Goal: Task Accomplishment & Management: Use online tool/utility

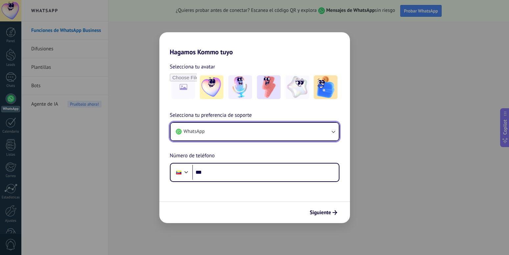
click at [244, 134] on button "WhatsApp" at bounding box center [254, 131] width 168 height 18
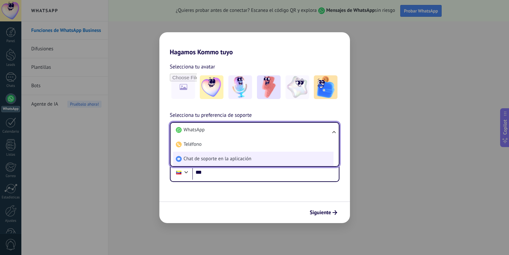
click at [225, 158] on span "Chat de soporte en la aplicación" at bounding box center [218, 158] width 68 height 7
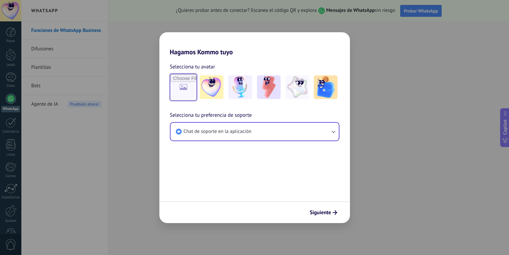
click at [187, 92] on input "file" at bounding box center [183, 87] width 26 height 26
type input "**********"
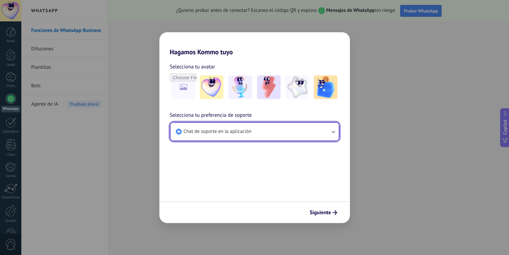
click at [261, 133] on button "Chat de soporte en la aplicación" at bounding box center [254, 131] width 168 height 18
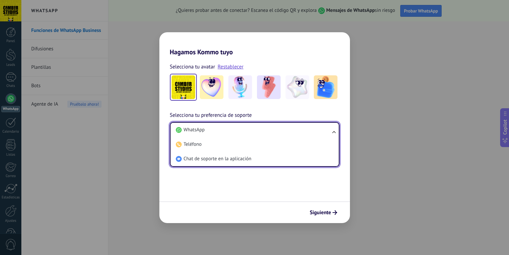
click at [335, 132] on ul "WhatsApp Teléfono Chat de soporte en la aplicación" at bounding box center [254, 144] width 169 height 45
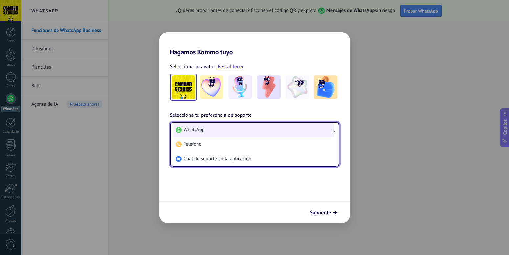
click at [205, 133] on li "WhatsApp" at bounding box center [253, 129] width 160 height 14
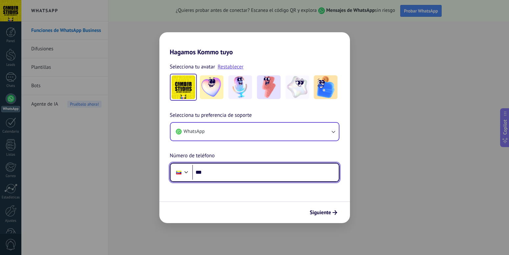
click at [217, 175] on input "***" at bounding box center [265, 172] width 146 height 15
click at [206, 172] on input "**********" at bounding box center [265, 172] width 146 height 15
type input "**********"
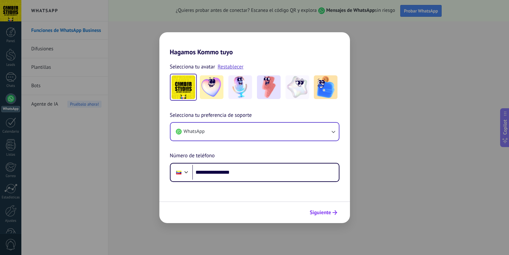
click at [322, 211] on span "Siguiente" at bounding box center [320, 212] width 21 height 5
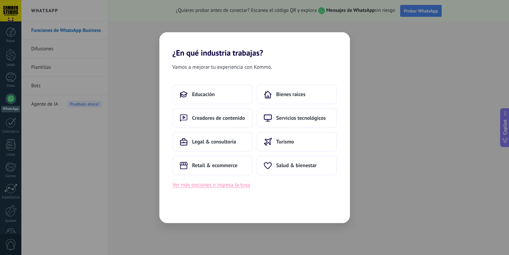
click at [211, 185] on button "Ver más opciones o ingresa la tuya" at bounding box center [211, 184] width 78 height 9
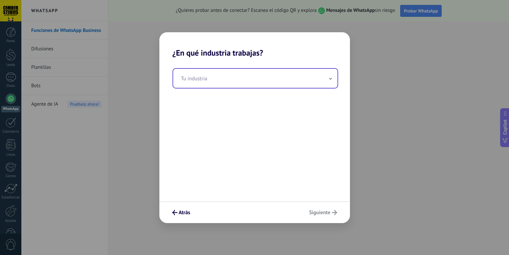
click at [220, 80] on input "text" at bounding box center [255, 78] width 164 height 19
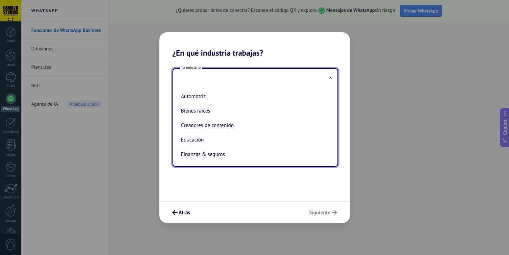
click at [261, 187] on div "Tu industria Automotriz Bienes raíces Creadores de contenido Educación Finanzas…" at bounding box center [254, 129] width 190 height 144
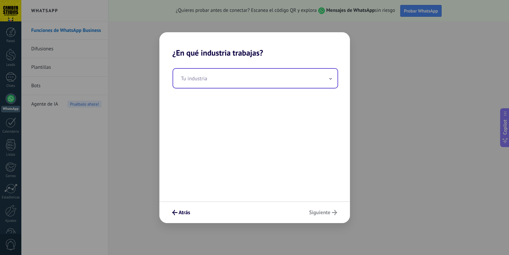
click at [220, 73] on input "text" at bounding box center [255, 78] width 164 height 19
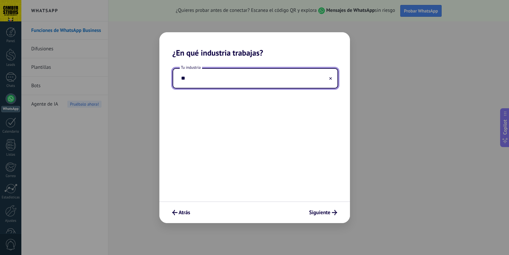
type input "*"
type input "********"
click at [330, 208] on button "Siguiente" at bounding box center [323, 212] width 34 height 11
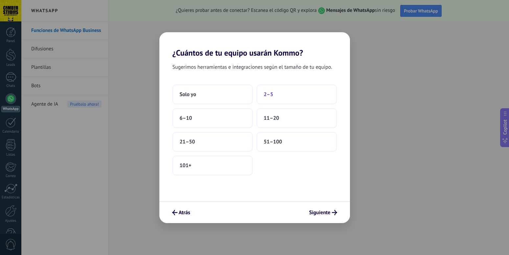
click at [285, 94] on button "2–5" at bounding box center [296, 94] width 80 height 20
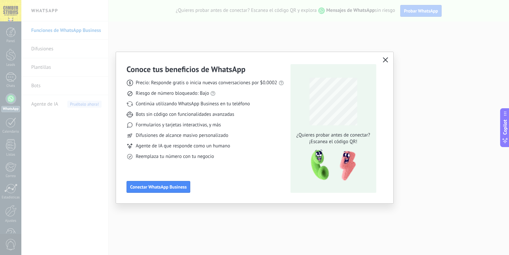
click at [385, 60] on use "button" at bounding box center [385, 59] width 5 height 5
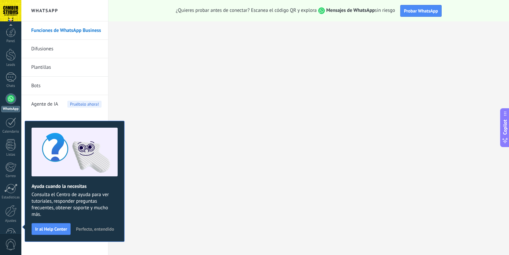
scroll to position [19, 0]
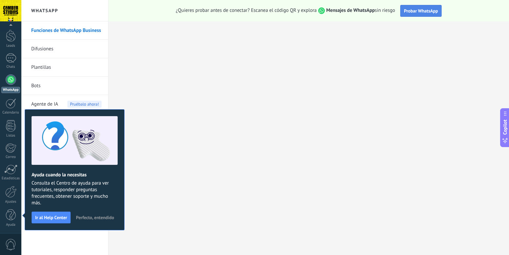
click at [419, 13] on span "Probar WhatsApp" at bounding box center [421, 11] width 34 height 6
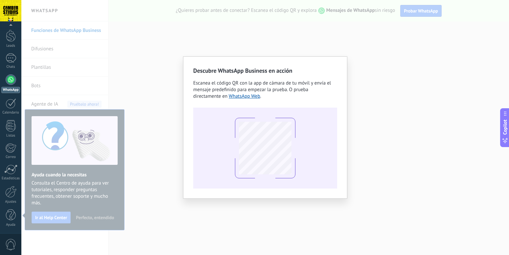
click at [170, 153] on div "Descubre WhatsApp Business en acción Escanea el código QR con la app de cámara …" at bounding box center [264, 127] width 487 height 255
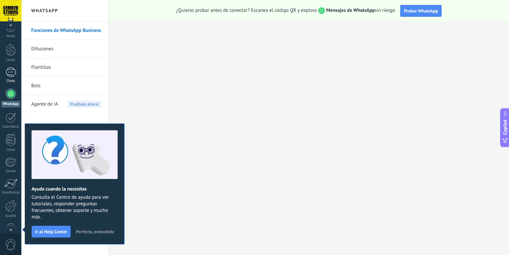
scroll to position [0, 0]
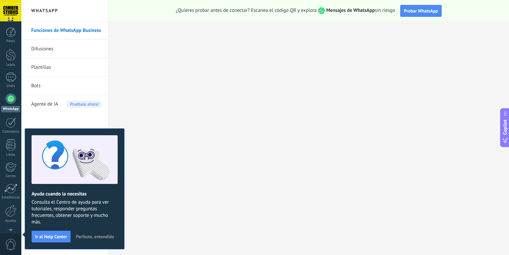
click at [13, 15] on div at bounding box center [10, 10] width 21 height 21
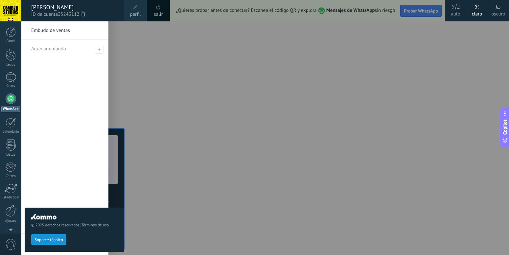
click at [138, 11] on span "perfil" at bounding box center [135, 14] width 11 height 7
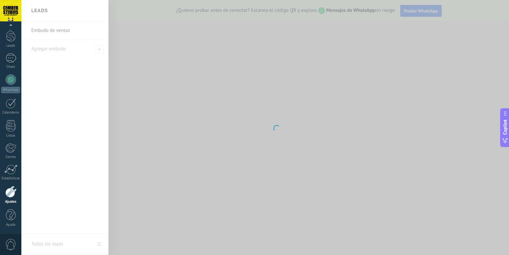
scroll to position [19, 0]
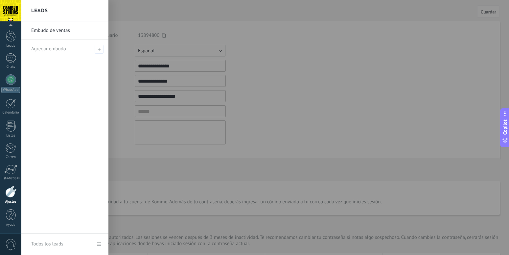
click at [236, 80] on div at bounding box center [275, 127] width 509 height 255
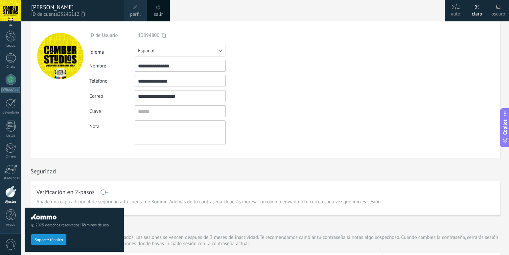
click at [196, 79] on input "**********" at bounding box center [180, 81] width 91 height 12
click at [10, 35] on div at bounding box center [11, 36] width 10 height 12
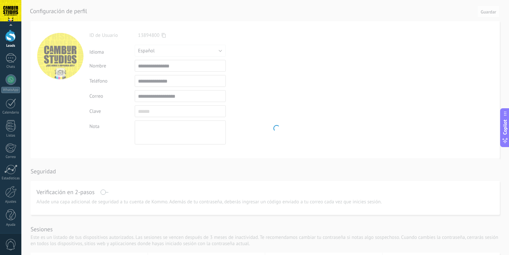
scroll to position [19, 0]
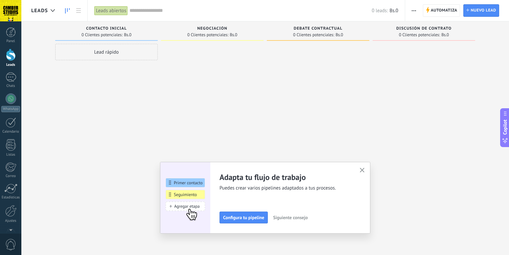
click at [364, 170] on button "button" at bounding box center [362, 170] width 8 height 9
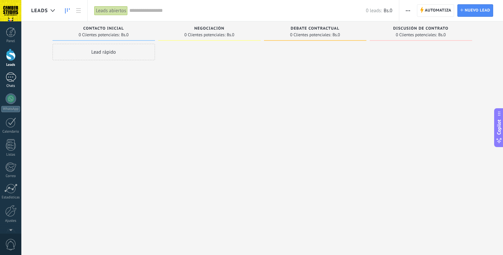
click at [13, 81] on div at bounding box center [11, 77] width 11 height 10
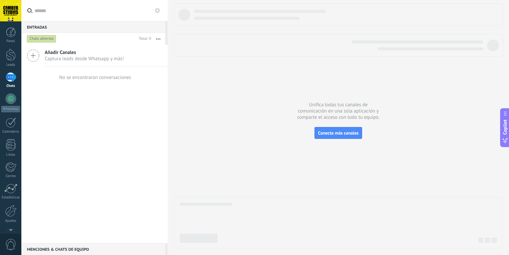
click at [54, 59] on span "Captura leads desde Whatsapp y más!" at bounding box center [84, 58] width 79 height 6
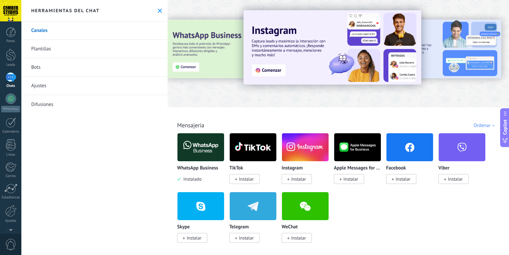
click at [294, 181] on span "Instalar" at bounding box center [298, 179] width 15 height 6
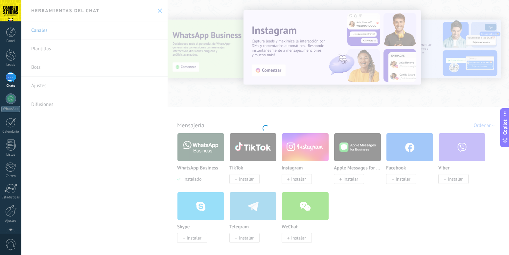
click at [246, 177] on body ".abccls-1,.abccls-2{fill-rule:evenodd}.abccls-2{fill:#fff} .abfcls-1{fill:none}…" at bounding box center [254, 127] width 509 height 255
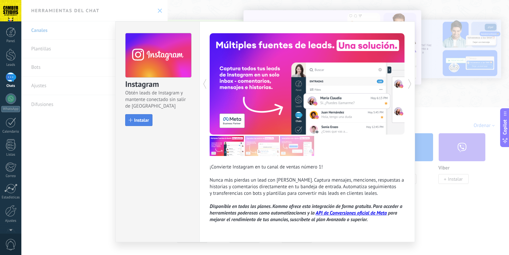
click at [134, 119] on span "Instalar" at bounding box center [141, 120] width 15 height 5
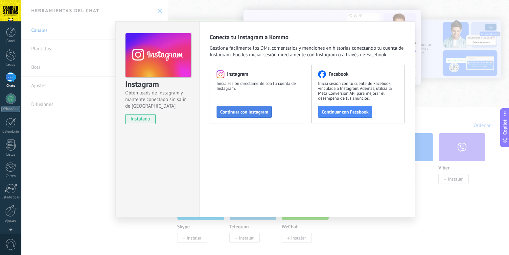
click at [263, 114] on span "Continuar con Instagram" at bounding box center [244, 111] width 48 height 5
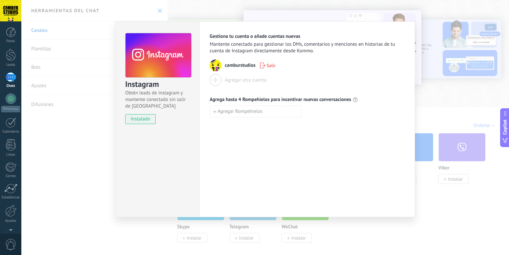
click at [462, 203] on div "Instagram Obtén leads de Instagram y mantente conectado sin salir de Kommo inst…" at bounding box center [264, 127] width 487 height 255
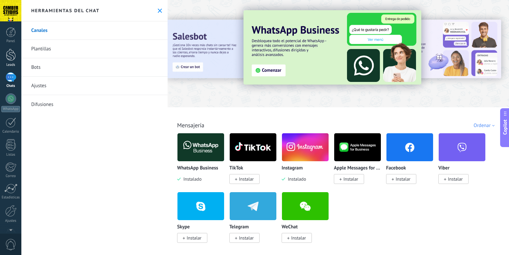
click at [11, 56] on div at bounding box center [11, 55] width 10 height 12
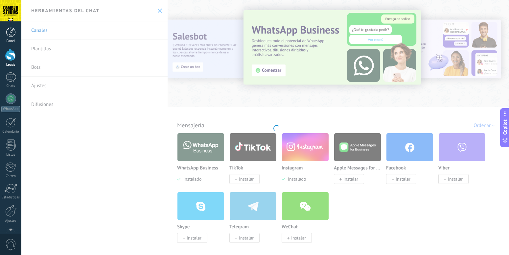
click at [9, 36] on div at bounding box center [11, 32] width 10 height 10
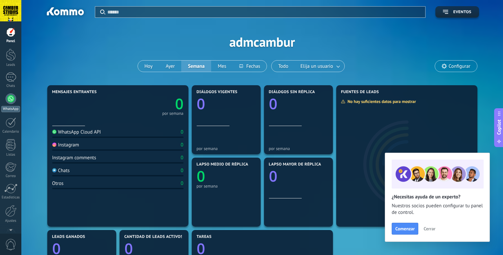
click at [14, 101] on div at bounding box center [11, 98] width 11 height 11
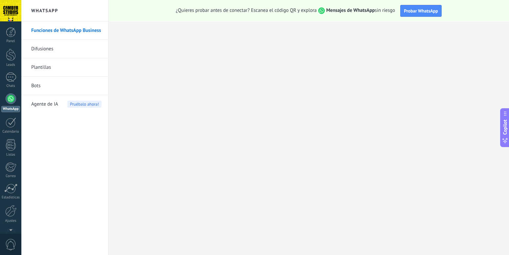
click at [50, 81] on link "Bots" at bounding box center [66, 86] width 70 height 18
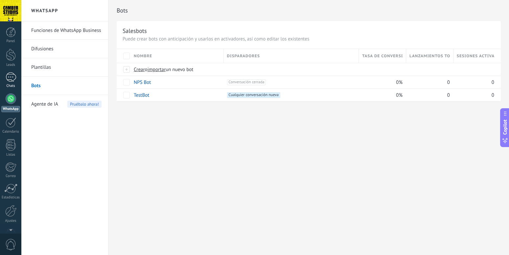
click at [11, 79] on div at bounding box center [11, 77] width 11 height 10
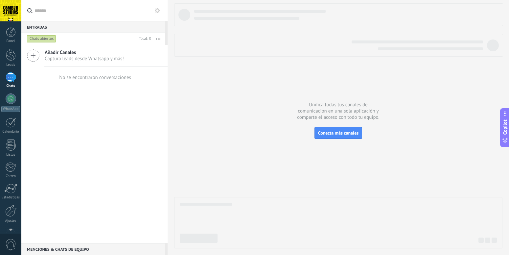
click at [83, 55] on span "Captura leads desde Whatsapp y más!" at bounding box center [84, 58] width 79 height 6
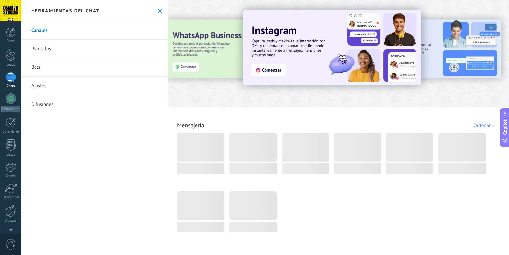
click at [76, 46] on link "Plantillas" at bounding box center [94, 49] width 146 height 18
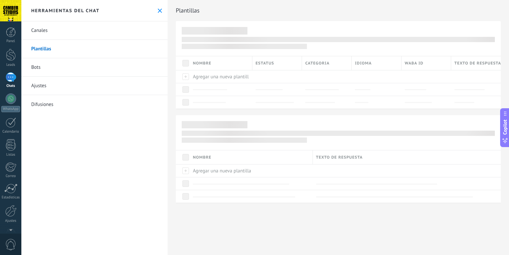
click at [70, 30] on link "Canales" at bounding box center [94, 30] width 146 height 18
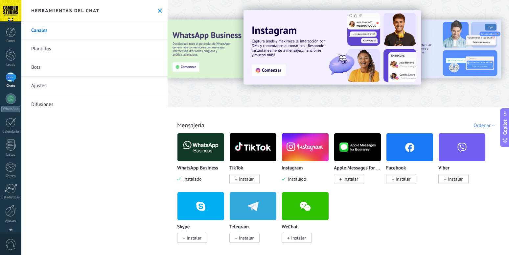
click at [298, 72] on img at bounding box center [332, 47] width 178 height 74
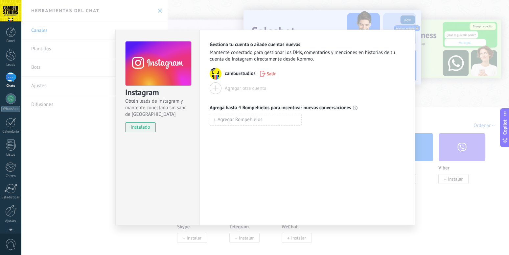
click at [441, 112] on div "Instagram Obtén leads de Instagram y mantente conectado sin salir de Kommo inst…" at bounding box center [264, 127] width 487 height 255
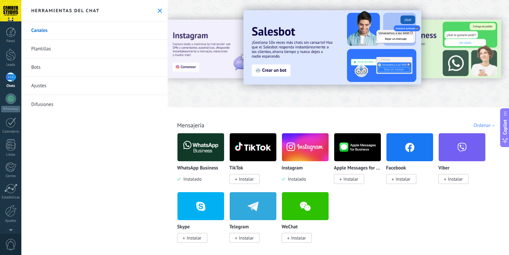
click at [48, 66] on link "Bots" at bounding box center [94, 67] width 146 height 18
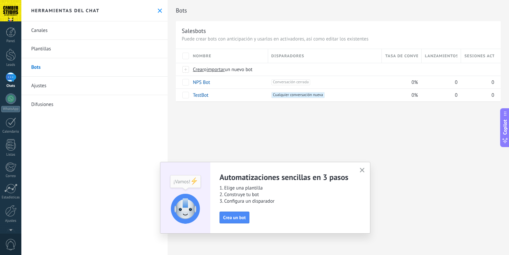
click at [364, 167] on button "button" at bounding box center [362, 170] width 8 height 9
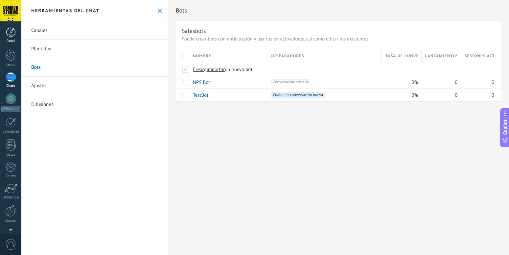
click at [13, 36] on div at bounding box center [11, 32] width 10 height 10
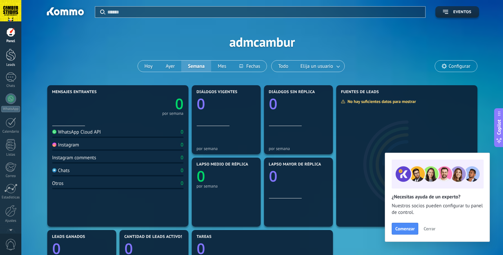
click at [16, 57] on link "Leads" at bounding box center [10, 58] width 21 height 18
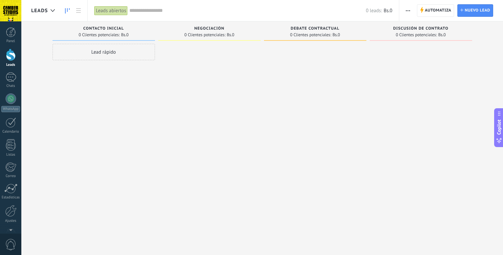
click at [99, 52] on div "Lead rápido" at bounding box center [104, 52] width 102 height 16
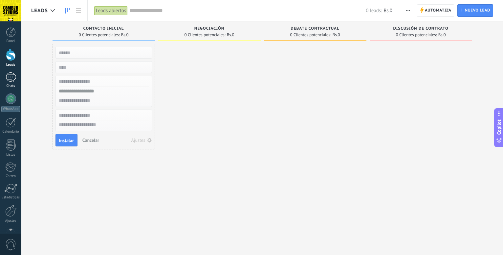
click at [12, 80] on div at bounding box center [11, 77] width 11 height 10
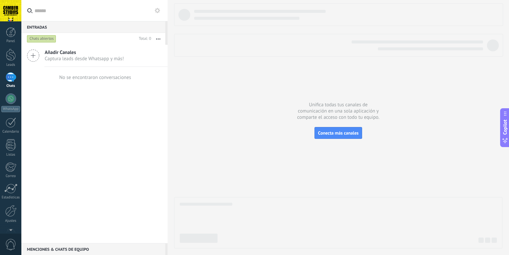
click at [33, 57] on icon at bounding box center [33, 55] width 12 height 12
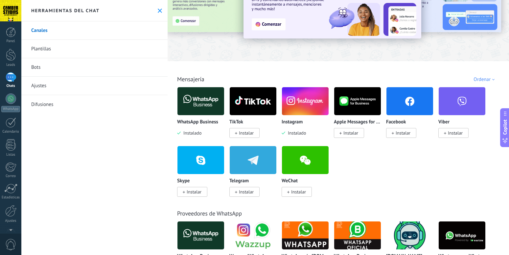
scroll to position [53, 0]
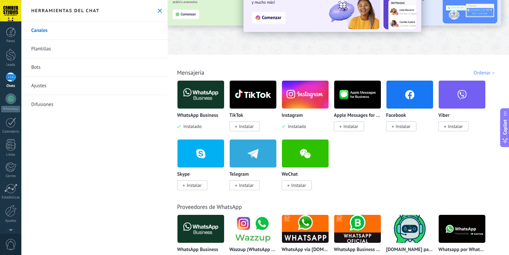
click at [305, 127] on span "Instalado" at bounding box center [295, 126] width 21 height 6
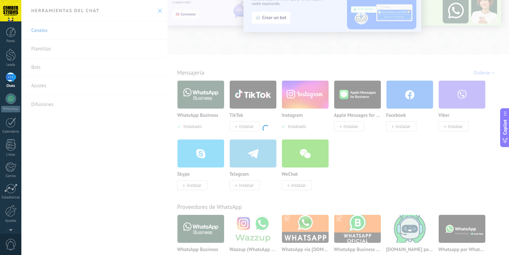
click at [300, 94] on div "Instagram Obtén leads de Instagram y mantente conectado sin salir de Kommo Inst…" at bounding box center [264, 127] width 487 height 255
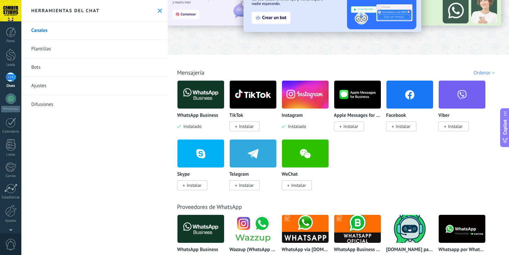
click at [300, 94] on img at bounding box center [305, 94] width 47 height 32
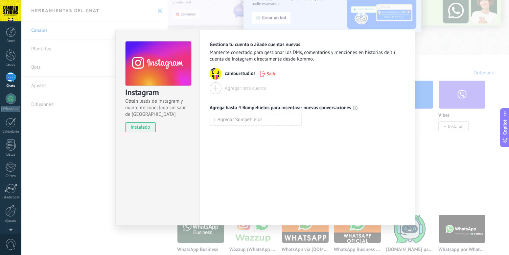
click at [446, 145] on div "Instagram Obtén leads de Instagram y mantente conectado sin salir de Kommo inst…" at bounding box center [264, 127] width 487 height 255
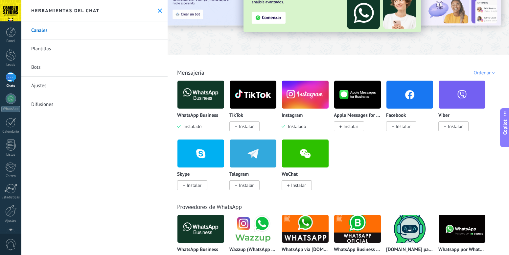
click at [15, 75] on div at bounding box center [11, 77] width 11 height 10
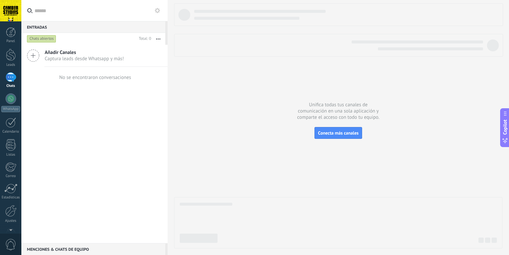
click at [51, 39] on div "Chats abiertos" at bounding box center [41, 39] width 29 height 8
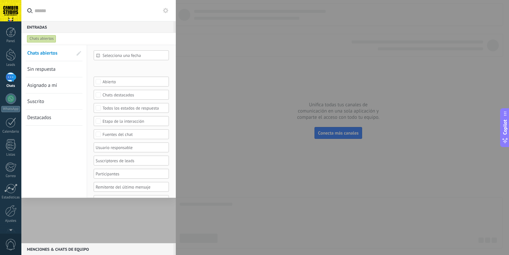
click at [218, 64] on div at bounding box center [254, 127] width 509 height 255
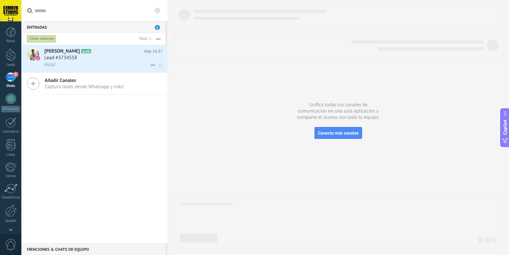
click at [109, 61] on div "Hola!" at bounding box center [103, 64] width 118 height 7
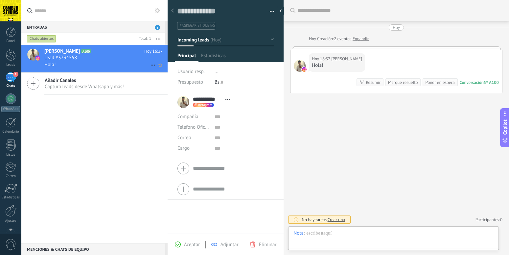
scroll to position [10, 0]
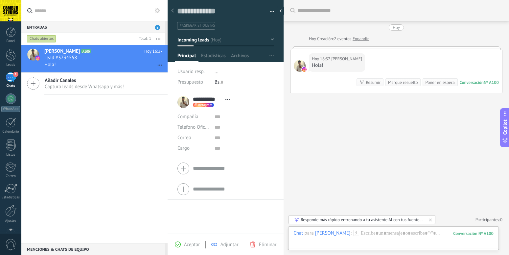
click at [78, 84] on span "Captura leads desde Whatsapp y más!" at bounding box center [84, 86] width 79 height 6
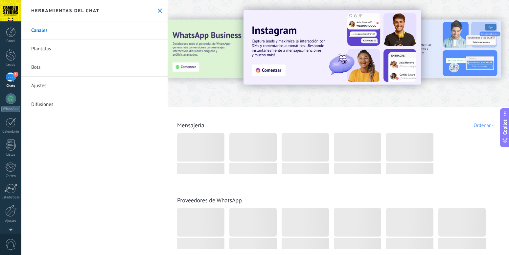
click at [69, 65] on link "Bots" at bounding box center [94, 67] width 146 height 18
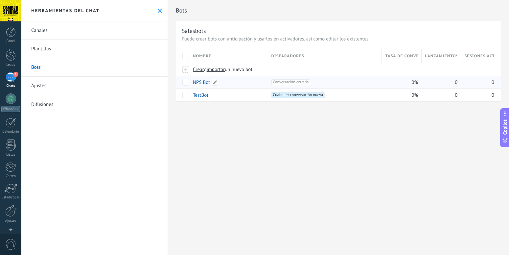
click at [267, 81] on div "NPS Bot" at bounding box center [228, 82] width 78 height 13
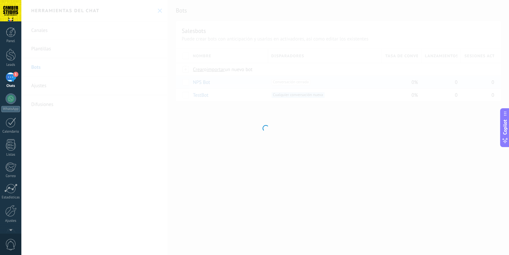
type input "*******"
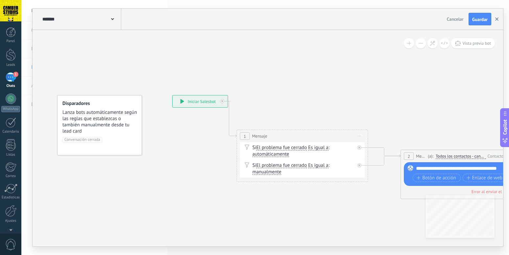
click at [498, 20] on button "button" at bounding box center [497, 19] width 10 height 12
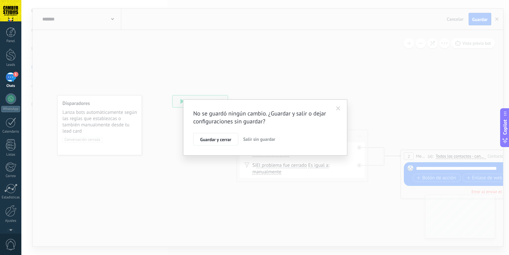
click at [255, 139] on span "Salir sin guardar" at bounding box center [259, 139] width 32 height 6
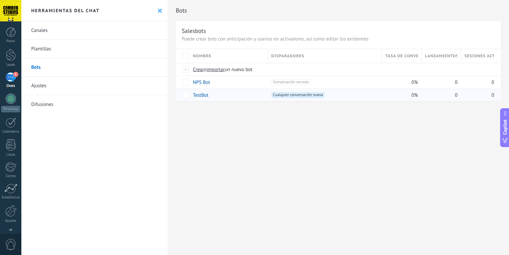
click at [347, 96] on div "+1 Cualquier conversación nueva +0" at bounding box center [324, 95] width 107 height 6
click at [204, 95] on link "TestBot" at bounding box center [200, 95] width 15 height 6
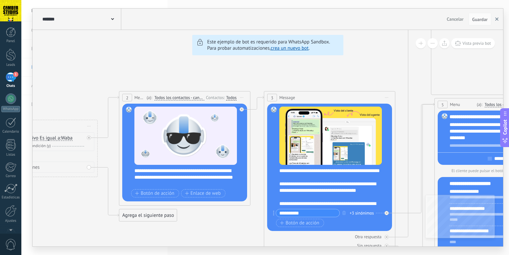
click at [497, 20] on icon "button" at bounding box center [496, 18] width 3 height 3
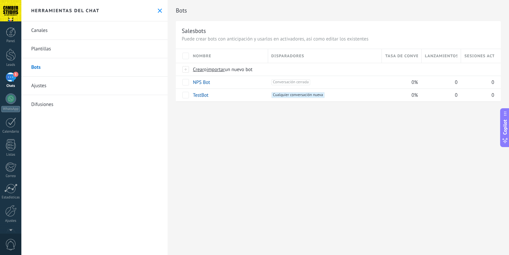
click at [255, 169] on div "Bots Salesbots Puede crear bots con anticipación y usarlos en activadores, así …" at bounding box center [337, 127] width 341 height 255
click at [278, 94] on span "Cualquier conversación nueva +0" at bounding box center [297, 95] width 53 height 6
click at [207, 95] on link "TestBot" at bounding box center [200, 95] width 15 height 6
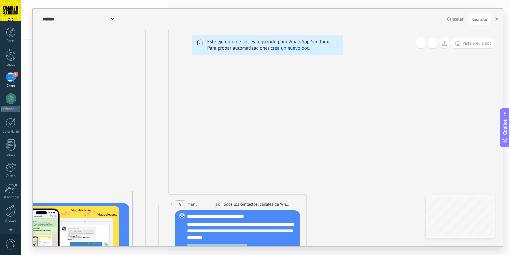
drag, startPoint x: 355, startPoint y: 93, endPoint x: 123, endPoint y: 199, distance: 255.1
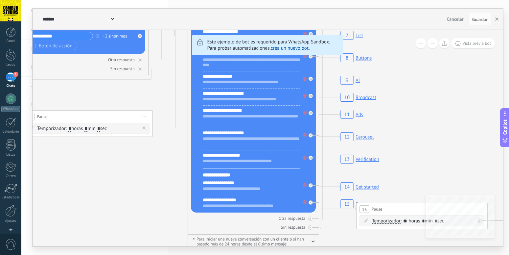
click at [430, 45] on button at bounding box center [432, 43] width 10 height 10
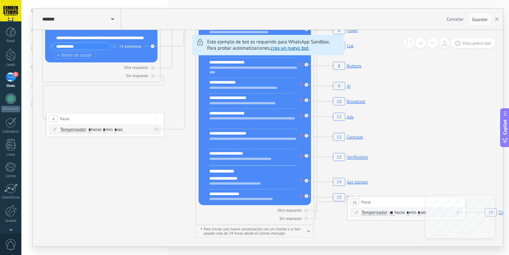
click at [430, 45] on button at bounding box center [432, 43] width 10 height 10
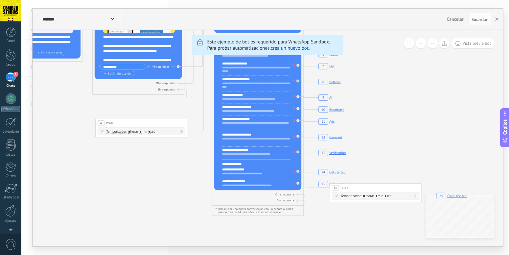
click at [430, 45] on button at bounding box center [432, 43] width 10 height 10
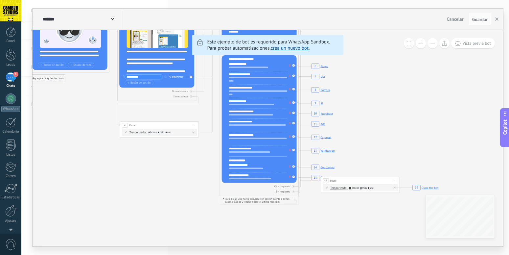
click at [430, 45] on button at bounding box center [432, 43] width 10 height 10
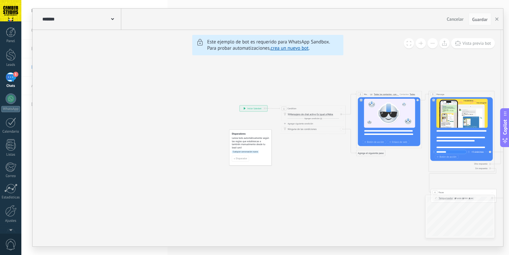
drag, startPoint x: 112, startPoint y: 110, endPoint x: 398, endPoint y: 171, distance: 291.9
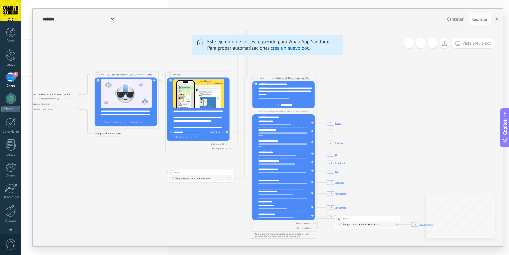
drag, startPoint x: 397, startPoint y: 171, endPoint x: 166, endPoint y: 175, distance: 231.5
click at [165, 177] on icon "6 Flows 7 List 8 Buttons 9 AI 10 Broadcast 11 Ads 12 Carousel 13 Verification 1…" at bounding box center [456, 87] width 1125 height 965
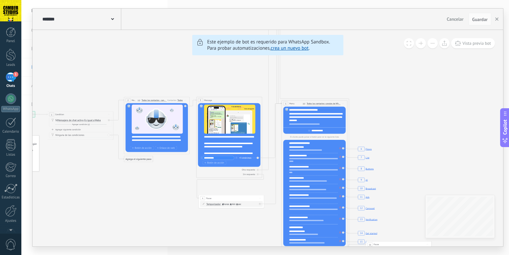
click at [491, 18] on div "Cancelar Guardar" at bounding box center [469, 19] width 51 height 12
click at [494, 17] on button "button" at bounding box center [497, 19] width 10 height 12
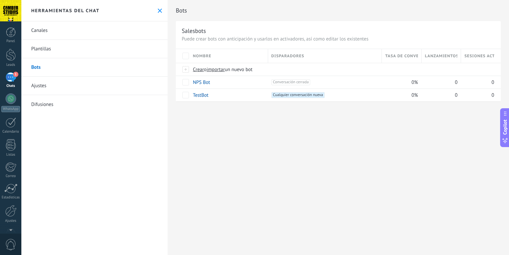
click at [261, 160] on div "Bots Salesbots Puede crear bots con anticipación y usarlos en activadores, así …" at bounding box center [337, 127] width 341 height 255
click at [66, 44] on link "Plantillas" at bounding box center [94, 49] width 146 height 18
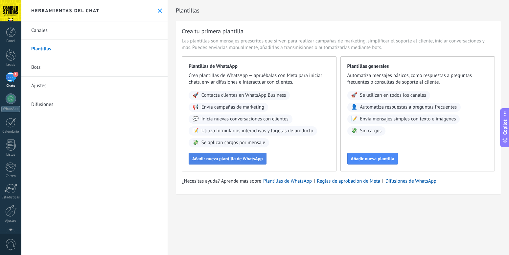
click at [247, 158] on span "Añadir nueva plantilla de WhatsApp" at bounding box center [227, 158] width 71 height 5
click at [75, 85] on link "Ajustes" at bounding box center [94, 86] width 146 height 18
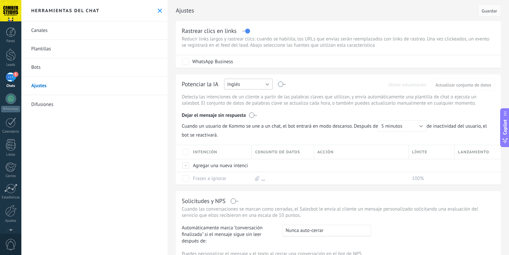
click at [262, 83] on button "Inglés" at bounding box center [248, 83] width 49 height 11
click at [237, 106] on span "Español" at bounding box center [245, 107] width 50 height 6
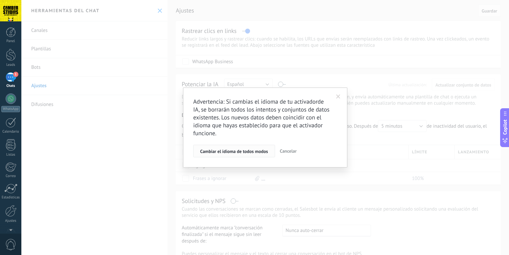
click at [255, 151] on span "Cambiar el idioma de todos modos" at bounding box center [234, 151] width 68 height 5
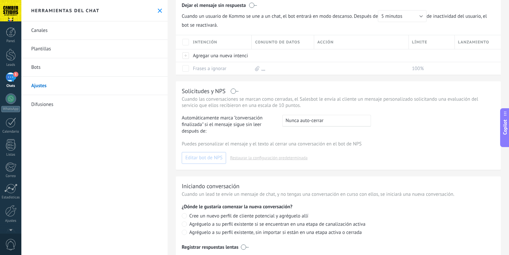
scroll to position [131, 0]
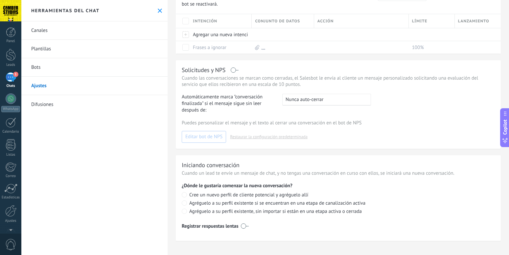
click at [51, 31] on link "Canales" at bounding box center [94, 30] width 146 height 18
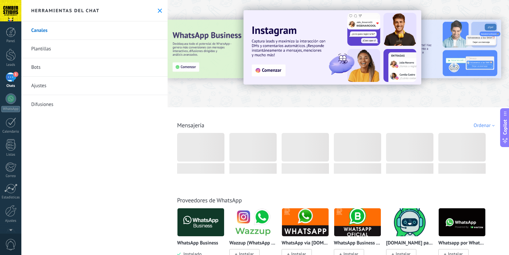
click at [69, 103] on link "Difusiones" at bounding box center [94, 104] width 146 height 18
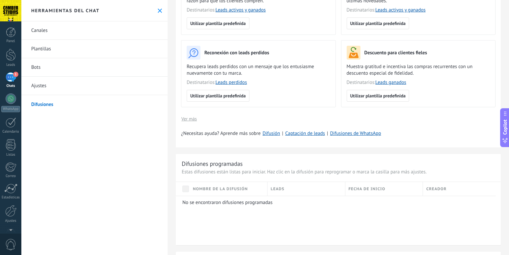
click at [13, 80] on div "1" at bounding box center [11, 77] width 11 height 10
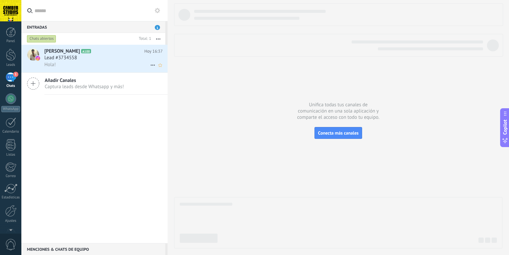
click at [101, 57] on div "Lead #3734558" at bounding box center [103, 58] width 118 height 7
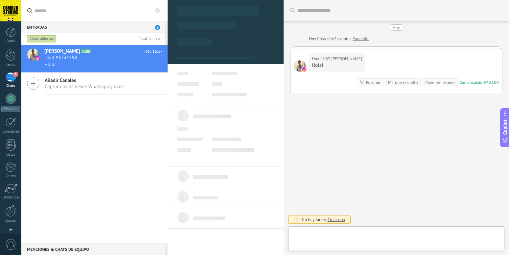
type textarea "**********"
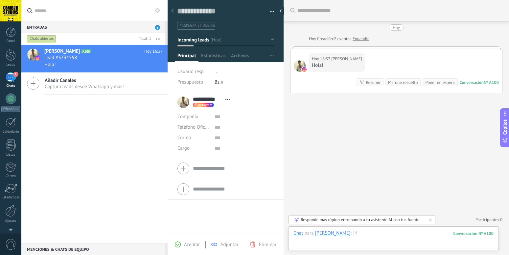
click at [359, 232] on div at bounding box center [393, 240] width 200 height 20
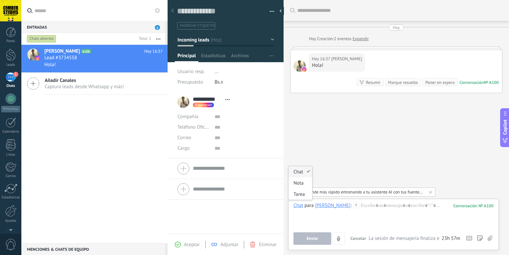
click at [298, 207] on div "Chat" at bounding box center [298, 205] width 10 height 6
click at [358, 208] on div at bounding box center [393, 214] width 200 height 25
click at [489, 239] on use at bounding box center [489, 237] width 5 height 5
click at [0, 0] on input "file" at bounding box center [0, 0] width 0 height 0
click at [389, 192] on div "Responde más rápido entrenando a tu asistente AI con tus fuentes de datos" at bounding box center [361, 192] width 123 height 6
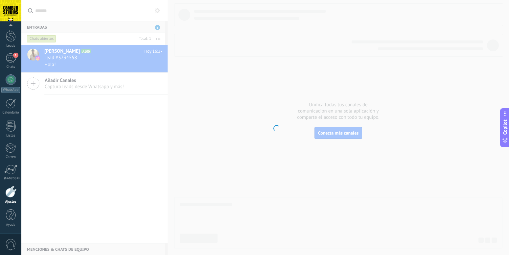
scroll to position [19, 0]
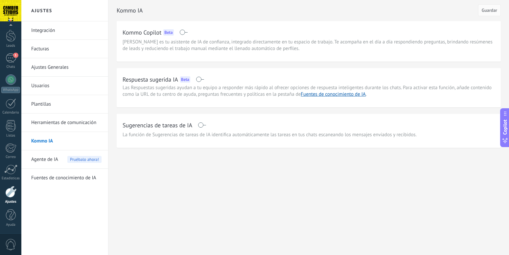
click at [50, 28] on link "Integración" at bounding box center [66, 30] width 70 height 18
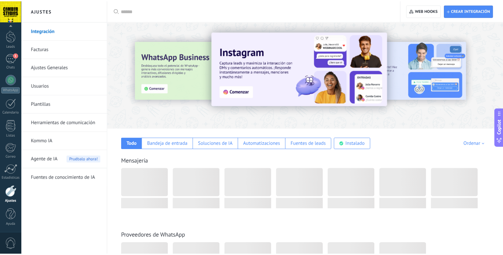
scroll to position [19, 0]
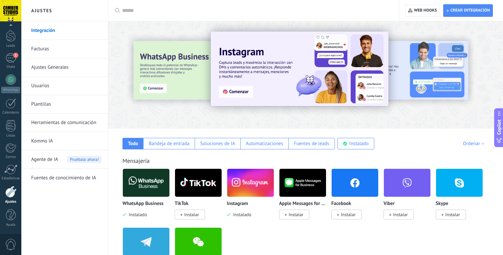
click at [189, 216] on span "Instalar" at bounding box center [191, 214] width 15 height 6
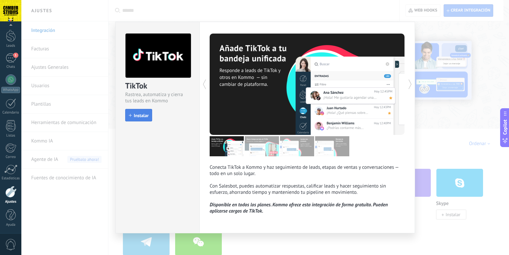
click at [142, 114] on span "Instalar" at bounding box center [141, 115] width 15 height 5
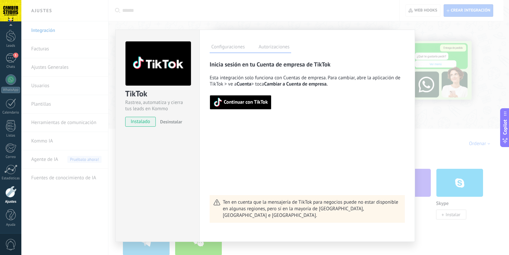
click at [245, 111] on div "Inicia sesión en tu Cuenta de empresa de TikTok Esta integración solo funciona …" at bounding box center [307, 141] width 195 height 162
click at [245, 110] on div "Inicia sesión en tu Cuenta de empresa de TikTok Esta integración solo funciona …" at bounding box center [307, 141] width 195 height 162
click at [252, 100] on span "Continuar con TikTok" at bounding box center [246, 102] width 44 height 5
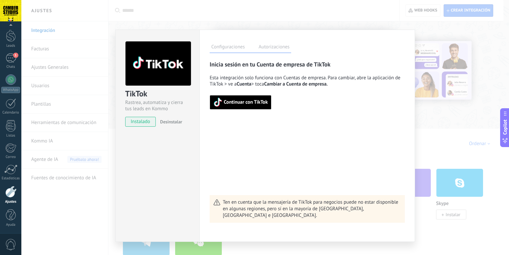
click at [245, 104] on span "Continuar con TikTok" at bounding box center [246, 102] width 44 height 5
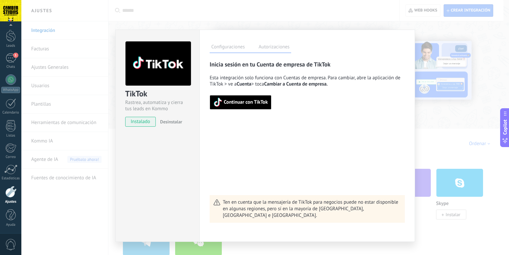
click at [256, 104] on span "Continuar con TikTok" at bounding box center [246, 102] width 44 height 5
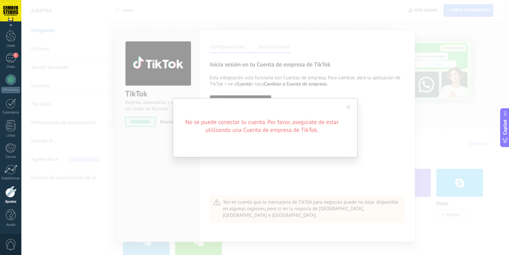
click at [364, 122] on div "No se puede conectar tu cuenta. Por favor, asegúrate de estar utilizando una Cu…" at bounding box center [264, 127] width 487 height 255
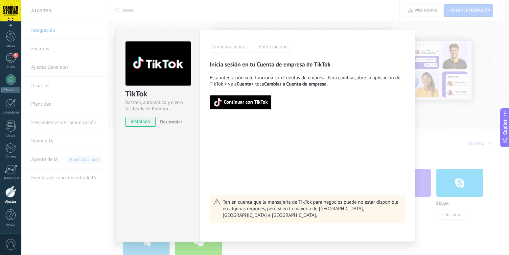
click at [255, 103] on span "Continuar con TikTok" at bounding box center [246, 102] width 44 height 5
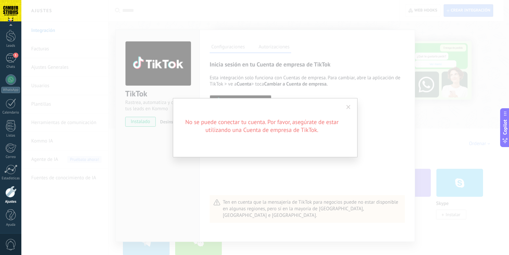
click at [346, 108] on span at bounding box center [348, 107] width 4 height 5
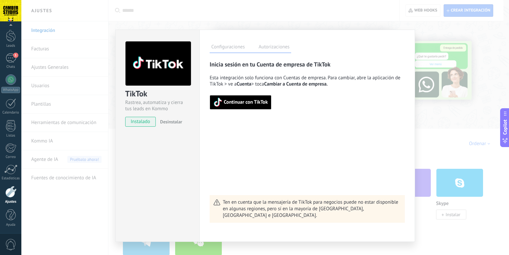
click at [242, 106] on span "Continuar con TikTok" at bounding box center [240, 102] width 55 height 9
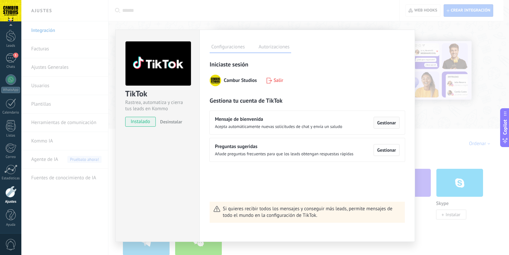
click at [386, 121] on span "Gestionar" at bounding box center [386, 122] width 19 height 5
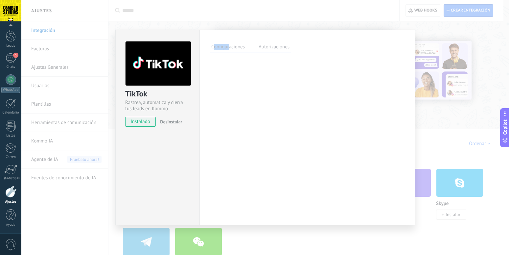
drag, startPoint x: 230, startPoint y: 32, endPoint x: 214, endPoint y: 35, distance: 16.3
click at [214, 35] on div "Configuraciones Autorizaciones Esta pestaña registra a los usuarios que han con…" at bounding box center [306, 127] width 215 height 195
click at [267, 39] on div "Configuraciones Autorizaciones Esta pestaña registra a los usuarios que han con…" at bounding box center [306, 127] width 215 height 195
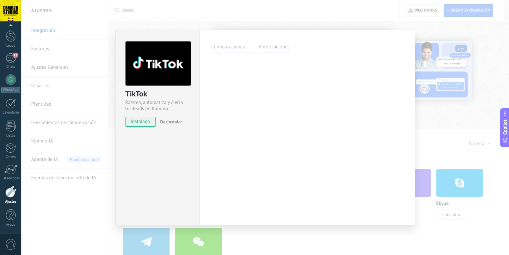
click at [355, 13] on div "TikTok Rastrea, automatiza y cierra tus leads en Kommo instalado Desinstalar Co…" at bounding box center [264, 127] width 487 height 255
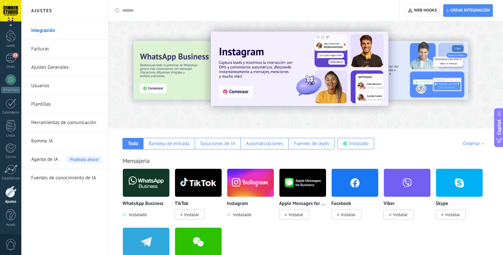
click at [192, 187] on img at bounding box center [198, 182] width 47 height 32
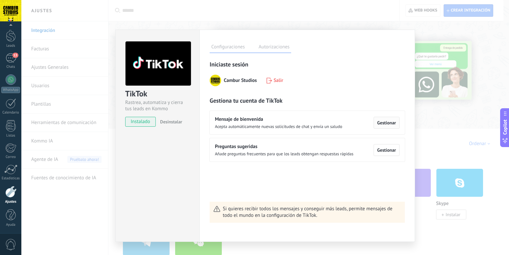
click at [384, 123] on span "Gestionar" at bounding box center [386, 122] width 19 height 5
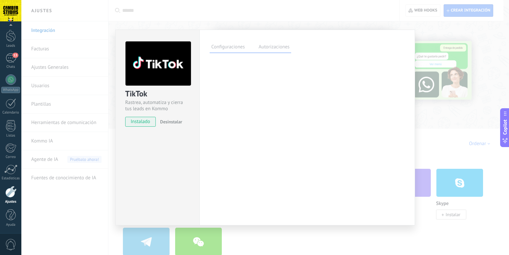
click at [432, 28] on div "TikTok Rastrea, automatiza y cierra tus leads en Kommo instalado Desinstalar Co…" at bounding box center [264, 127] width 487 height 255
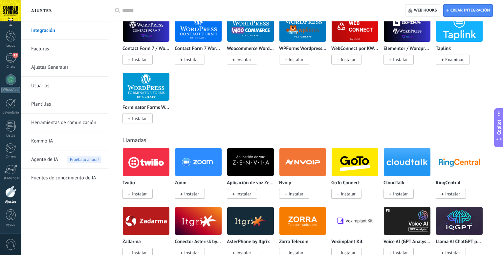
scroll to position [0, 0]
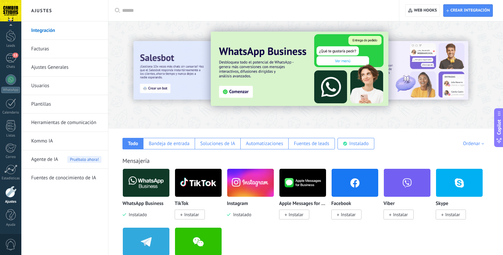
click at [52, 47] on link "Facturas" at bounding box center [66, 49] width 70 height 18
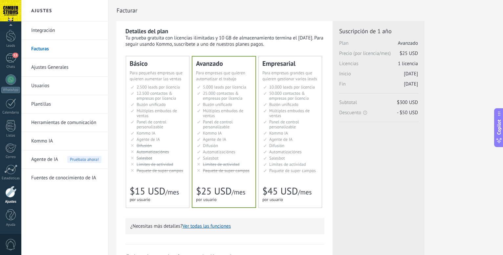
click at [60, 68] on link "Ajustes Generales" at bounding box center [66, 67] width 70 height 18
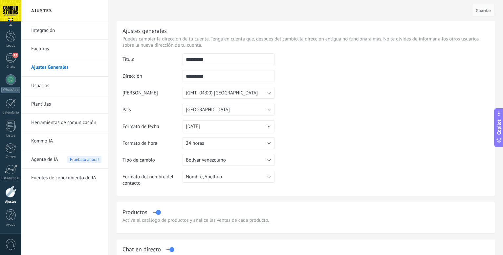
scroll to position [19, 0]
drag, startPoint x: 216, startPoint y: 57, endPoint x: 127, endPoint y: 57, distance: 89.7
click at [183, 57] on input "*********" at bounding box center [229, 59] width 92 height 12
type input "**********"
type input "*"
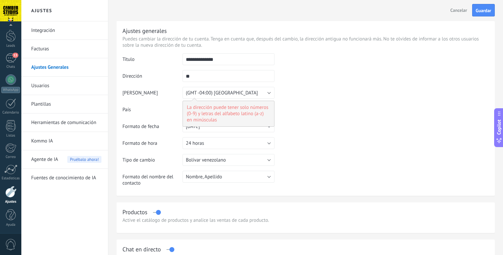
type input "*"
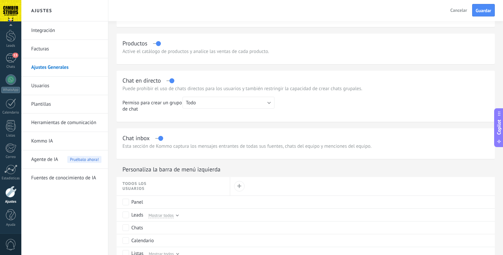
scroll to position [167, 0]
click at [489, 7] on button "Guardar" at bounding box center [483, 10] width 23 height 12
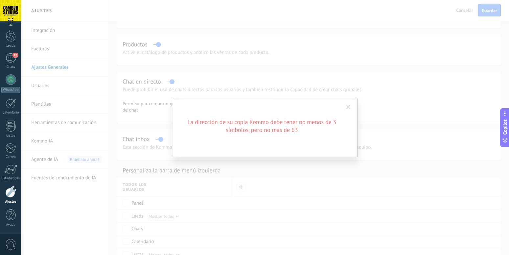
click at [350, 105] on span at bounding box center [348, 107] width 4 height 5
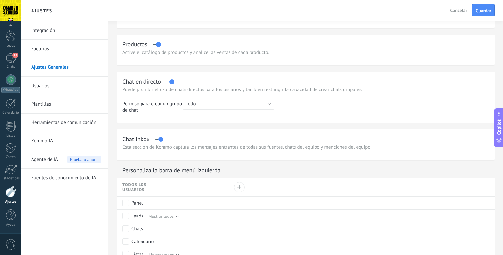
scroll to position [0, 0]
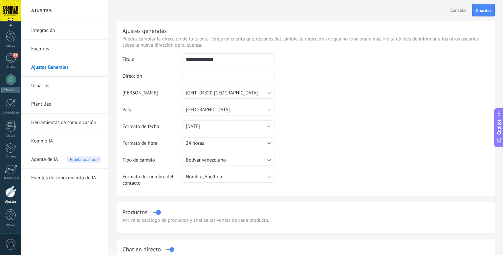
click at [207, 74] on input "text" at bounding box center [229, 76] width 92 height 12
click at [488, 12] on span "Guardar" at bounding box center [483, 10] width 15 height 5
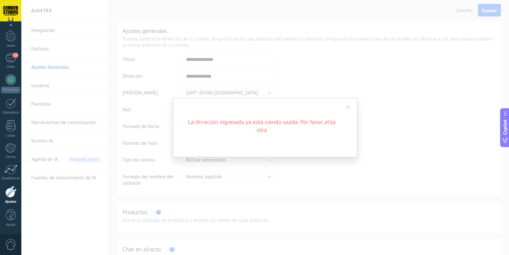
click at [349, 106] on span at bounding box center [348, 107] width 4 height 5
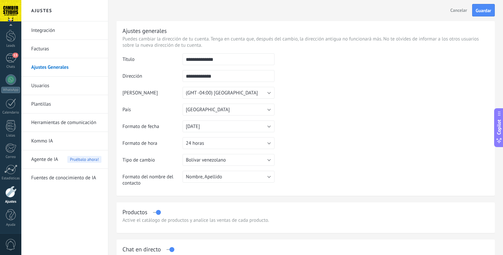
drag, startPoint x: 220, startPoint y: 76, endPoint x: 202, endPoint y: 78, distance: 18.2
click at [202, 78] on input "**********" at bounding box center [229, 76] width 92 height 12
type input "*********"
click at [484, 11] on span "Guardar" at bounding box center [483, 10] width 15 height 5
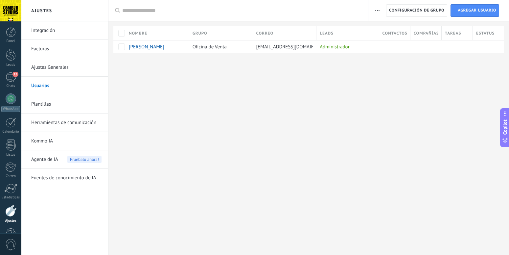
click at [54, 104] on link "Plantillas" at bounding box center [66, 104] width 70 height 18
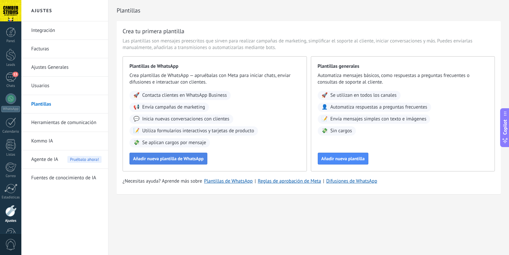
click at [174, 161] on span "Añadir nueva plantilla de WhatsApp" at bounding box center [168, 158] width 71 height 5
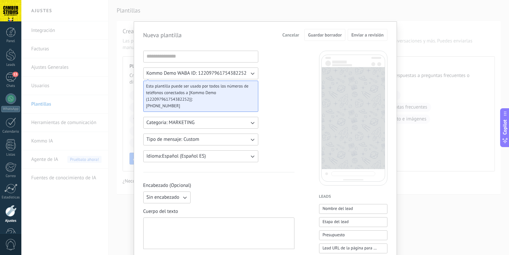
click at [255, 70] on button "Kommo Demo WABA ID: 122097961754382252" at bounding box center [200, 73] width 115 height 12
click at [252, 72] on li "Kommo Demo WABA ID: 122097961754382252" at bounding box center [198, 73] width 119 height 11
click at [252, 72] on icon "button" at bounding box center [252, 73] width 7 height 7
click at [248, 74] on li "Kommo Demo WABA ID: 122097961754382252" at bounding box center [198, 73] width 119 height 11
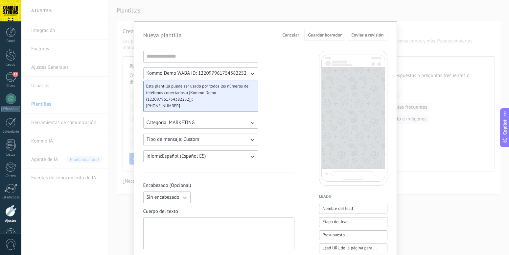
scroll to position [37, 0]
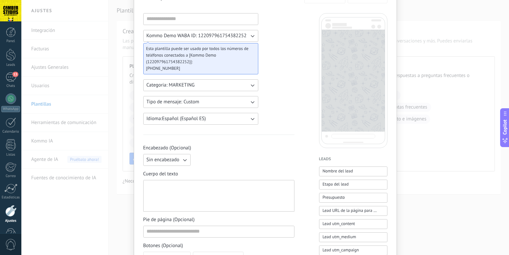
click at [251, 87] on icon "button" at bounding box center [252, 85] width 7 height 7
click at [251, 87] on li "UTILITY" at bounding box center [198, 84] width 119 height 11
click at [252, 85] on icon "button" at bounding box center [252, 85] width 7 height 7
click at [236, 97] on li "MARKETING" at bounding box center [198, 96] width 119 height 11
click at [249, 99] on icon "button" at bounding box center [252, 102] width 7 height 7
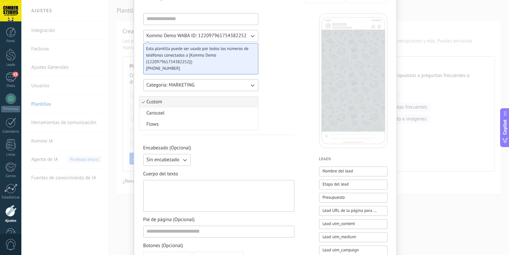
click at [279, 95] on div "Kommo Demo WABA ID: 122097961754382252 Esta plantilla puede ser usado por todos…" at bounding box center [218, 254] width 151 height 483
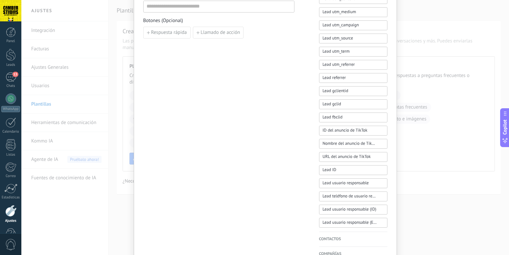
scroll to position [0, 0]
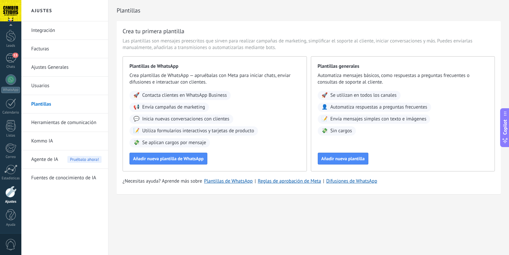
click at [54, 120] on link "Herramientas de comunicación" at bounding box center [66, 122] width 70 height 18
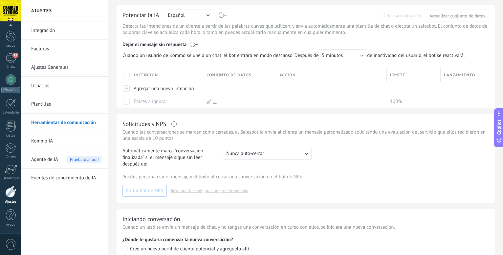
scroll to position [201, 0]
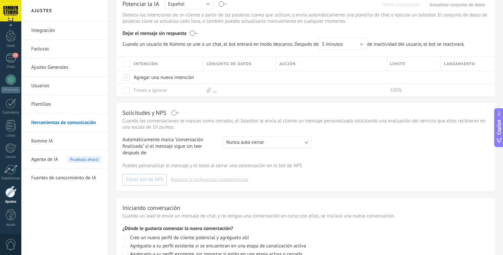
click at [51, 142] on link "Kommo IA" at bounding box center [66, 141] width 70 height 18
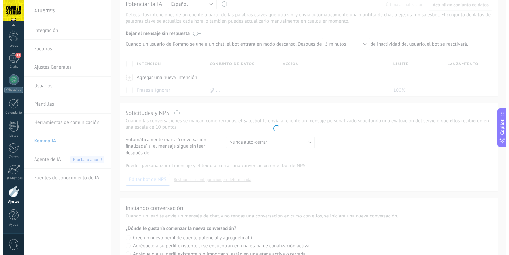
scroll to position [19, 0]
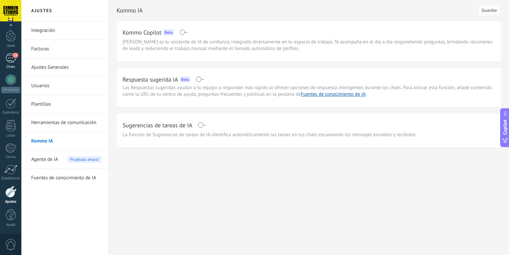
click at [12, 55] on div "13" at bounding box center [11, 58] width 11 height 10
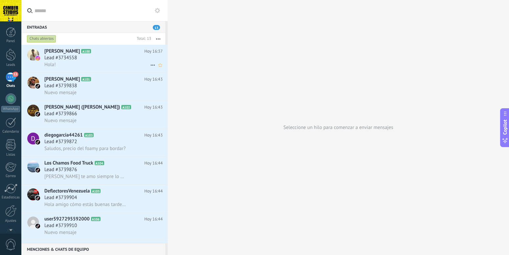
click at [102, 55] on div "Lead #3734558" at bounding box center [103, 58] width 118 height 7
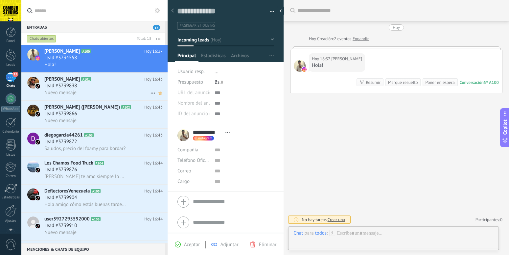
scroll to position [10, 0]
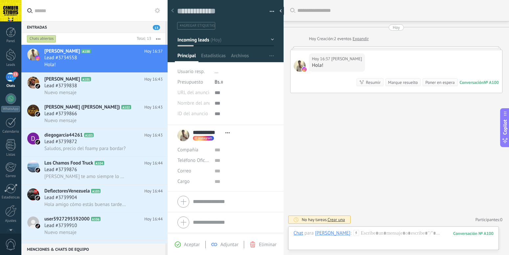
click at [338, 218] on span "Crear una" at bounding box center [335, 219] width 17 height 6
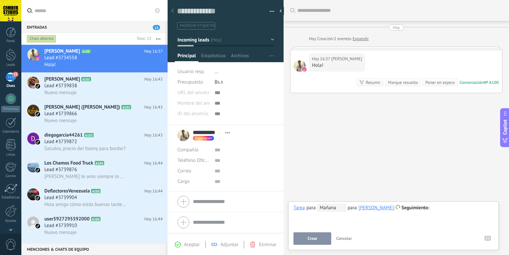
click at [338, 242] on button "Cancelar" at bounding box center [343, 238] width 21 height 12
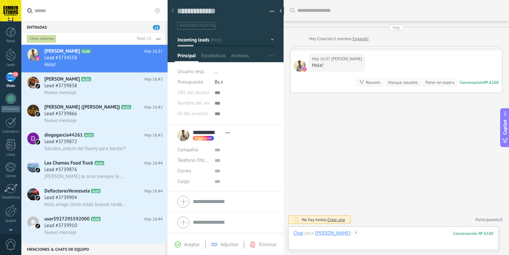
click at [384, 232] on div at bounding box center [393, 240] width 200 height 20
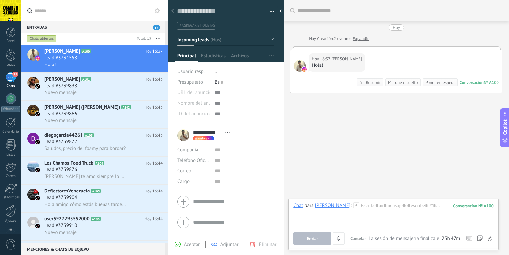
click at [395, 166] on div "Buscar Carga más [DATE] [DATE] Creación: 2 eventos Expandir [DATE] 16:37 [PERSO…" at bounding box center [395, 127] width 225 height 255
click at [407, 203] on div at bounding box center [393, 214] width 200 height 25
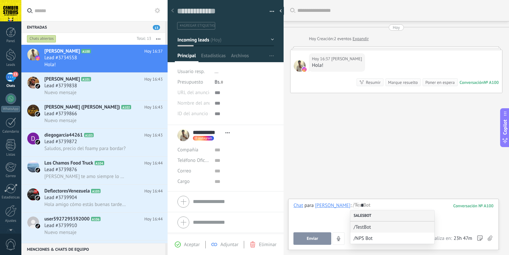
click at [365, 213] on div "Salesbot" at bounding box center [392, 215] width 84 height 11
click at [378, 207] on div "*" at bounding box center [393, 214] width 200 height 25
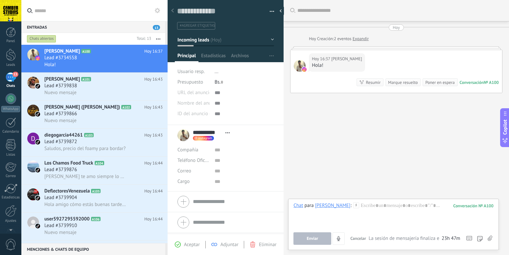
click at [348, 208] on div "Chat para [PERSON_NAME] :" at bounding box center [325, 205] width 65 height 7
click at [369, 205] on div at bounding box center [393, 214] width 200 height 25
click at [366, 83] on div "Resumir" at bounding box center [373, 82] width 15 height 6
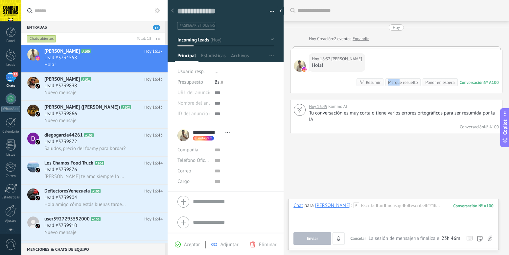
drag, startPoint x: 393, startPoint y: 58, endPoint x: 388, endPoint y: 49, distance: 10.4
click at [388, 49] on div "[DATE] 16:37 [PERSON_NAME]! Conversación № A100 Conversación № A100 Resumir Res…" at bounding box center [396, 69] width 212 height 47
drag, startPoint x: 296, startPoint y: 65, endPoint x: 286, endPoint y: 117, distance: 53.1
click at [294, 72] on span at bounding box center [300, 66] width 12 height 12
click at [208, 26] on span "#agregar etiquetas" at bounding box center [197, 25] width 35 height 5
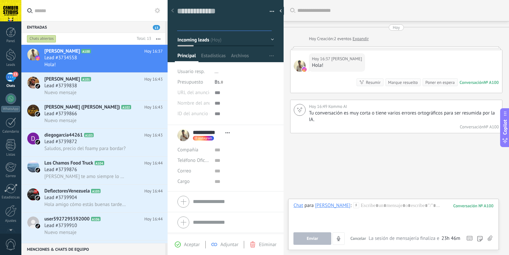
click at [272, 29] on div "Guardar y crear Imprimir Administrar etiquetas Exportar a excel" at bounding box center [225, 13] width 116 height 34
click at [267, 39] on button "Incoming leads" at bounding box center [225, 40] width 97 height 12
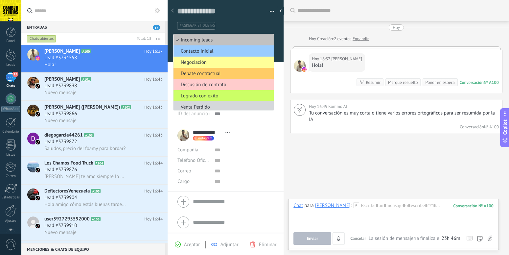
click at [275, 32] on div at bounding box center [225, 29] width 116 height 66
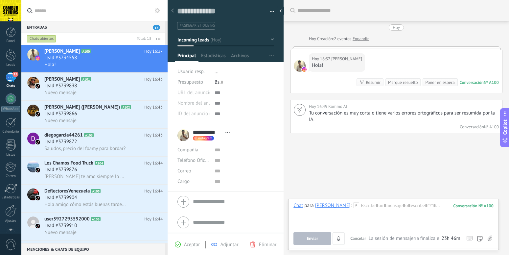
click at [266, 38] on button "Incoming leads" at bounding box center [225, 40] width 97 height 12
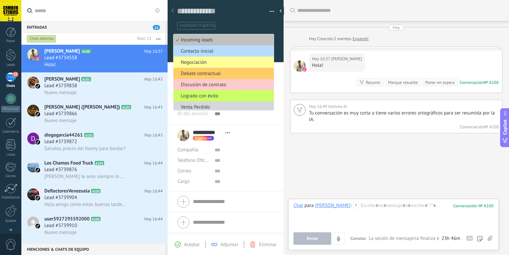
click at [239, 51] on span "Contacto inicial" at bounding box center [222, 51] width 98 height 6
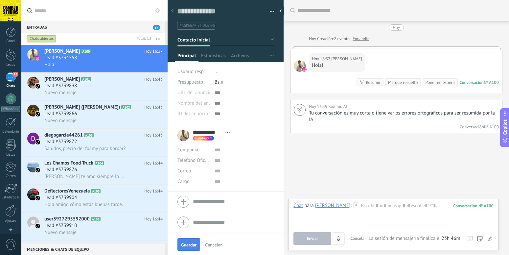
click at [193, 243] on span "Guardar" at bounding box center [188, 244] width 15 height 5
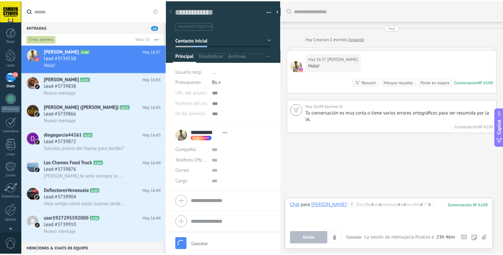
scroll to position [22, 0]
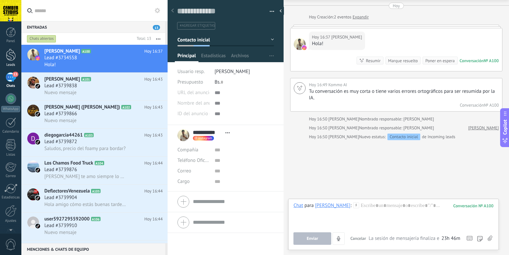
drag, startPoint x: 11, startPoint y: 56, endPoint x: 12, endPoint y: 49, distance: 7.3
click at [11, 55] on div at bounding box center [11, 55] width 10 height 12
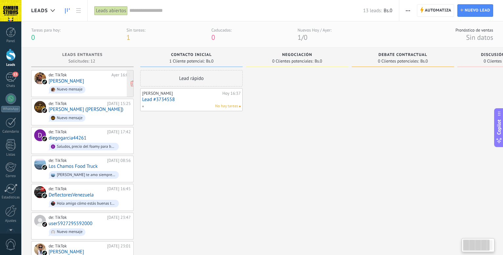
click at [92, 87] on span "Nuevo mensaje" at bounding box center [90, 89] width 82 height 10
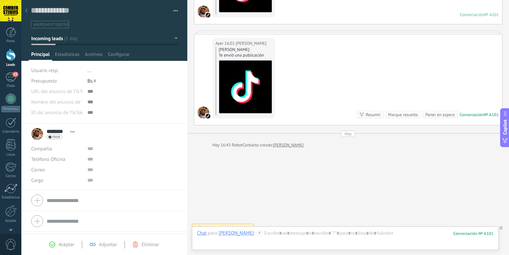
scroll to position [124, 0]
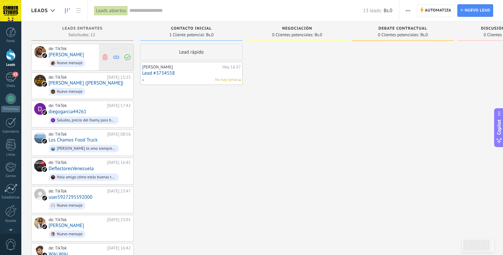
click at [128, 55] on div "Leads Leads abiertos Aplicar 13 leads: Bs.0 Leads abiertos Mis leads Leads gana…" at bounding box center [262, 199] width 482 height 399
click at [128, 58] on icon at bounding box center [127, 57] width 6 height 6
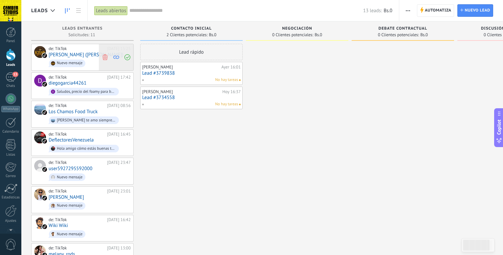
click at [128, 58] on div "Leads Leads abiertos Aplicar 13 leads: Bs.0 Leads abiertos Mis leads Leads gana…" at bounding box center [262, 185] width 482 height 371
click at [129, 58] on icon at bounding box center [127, 57] width 6 height 6
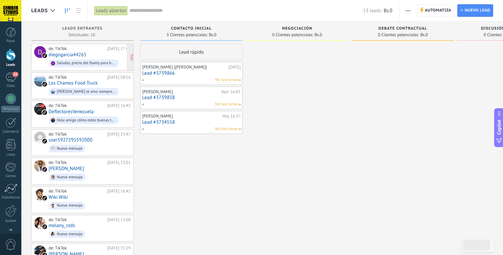
click at [72, 49] on div "Leads Leads abiertos Aplicar 13 leads: Bs.0 Leads abiertos Mis leads Leads gana…" at bounding box center [262, 171] width 482 height 343
click at [108, 62] on div "Saludos, precio del foamy para bordar?" at bounding box center [86, 63] width 59 height 5
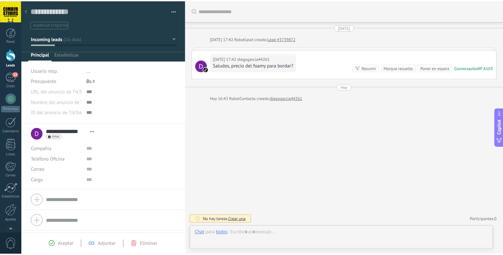
scroll to position [10, 0]
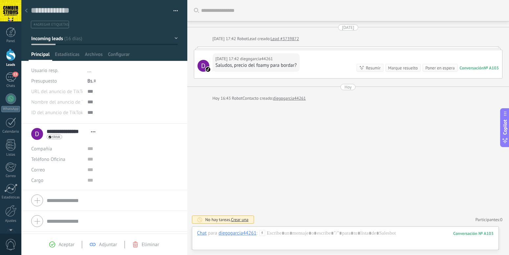
click at [27, 12] on icon at bounding box center [26, 11] width 3 height 4
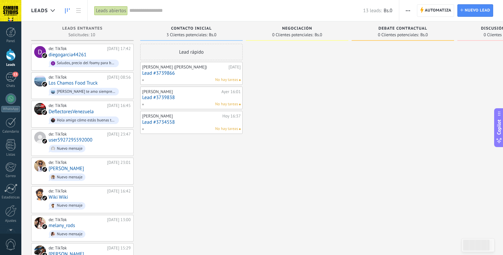
click at [228, 102] on span "No hay tareas" at bounding box center [226, 104] width 23 height 6
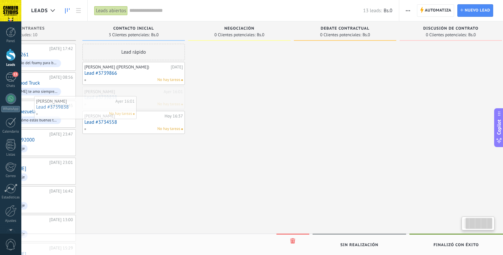
scroll to position [0, 37]
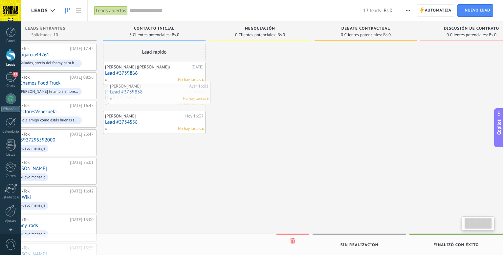
drag, startPoint x: 186, startPoint y: 100, endPoint x: 151, endPoint y: 96, distance: 35.1
click at [154, 95] on div "Leads Leads abiertos Aplicar 13 leads: Bs.0 Leads abiertos Mis leads Leads gana…" at bounding box center [262, 171] width 482 height 343
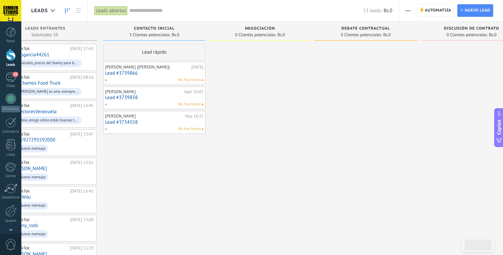
click at [177, 102] on div "Leads Leads abiertos Aplicar 13 leads: Bs.0 Leads abiertos Mis leads Leads gana…" at bounding box center [262, 171] width 482 height 343
click at [177, 101] on div "[PERSON_NAME][DATE] 16:01 Lead #3739838 No hay tareas" at bounding box center [154, 97] width 99 height 19
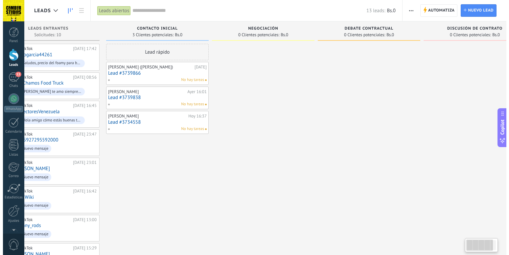
scroll to position [0, 0]
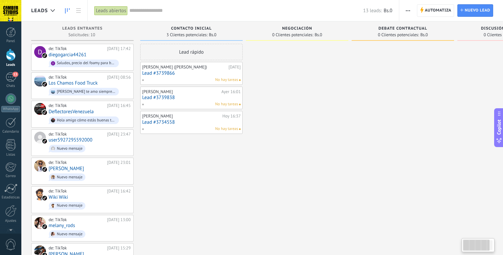
drag, startPoint x: 483, startPoint y: 247, endPoint x: 379, endPoint y: 195, distance: 116.5
click at [383, 194] on body ".abccls-1,.abccls-2{fill-rule:evenodd}.abccls-2{fill:#fff} .abfcls-1{fill:none}…" at bounding box center [251, 127] width 503 height 255
click at [117, 86] on div "de: TikTok [DATE] 08:56 Los Chamos Food Truck Jajajjajajaa te amo siempre lo ha…" at bounding box center [90, 86] width 82 height 22
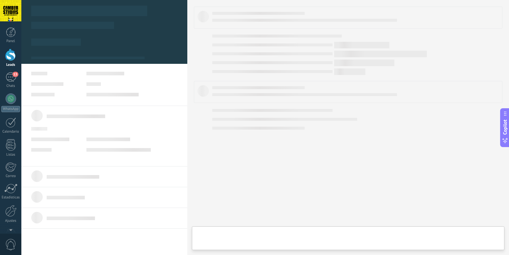
scroll to position [10, 0]
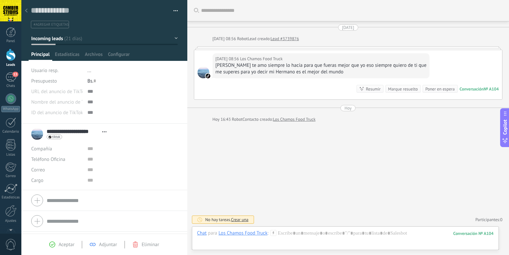
click at [25, 9] on icon at bounding box center [26, 11] width 3 height 4
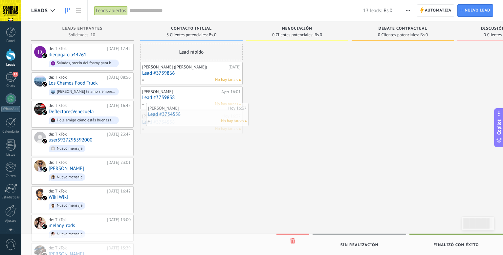
drag, startPoint x: 190, startPoint y: 124, endPoint x: 196, endPoint y: 117, distance: 9.8
click at [196, 117] on div "Leads Leads abiertos Aplicar 13 leads: Bs.0 Leads abiertos Mis leads Leads gana…" at bounding box center [262, 171] width 482 height 343
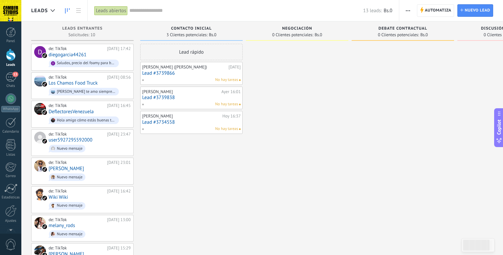
click at [193, 119] on div "[PERSON_NAME][DATE] 16:37 Lead #3734558 No hay tareas" at bounding box center [191, 122] width 99 height 19
click at [160, 119] on div "[PERSON_NAME][DATE] 16:37 Lead #3734558 No hay tareas" at bounding box center [191, 122] width 99 height 19
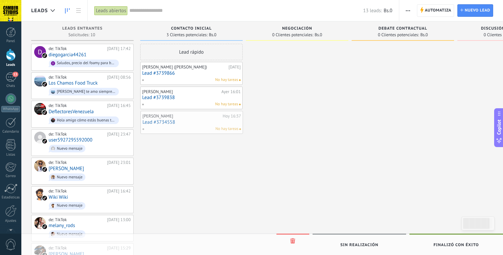
click at [161, 120] on div "Leads Leads abiertos Aplicar 13 leads: Bs.0 Leads abiertos Mis leads Leads gana…" at bounding box center [262, 171] width 482 height 343
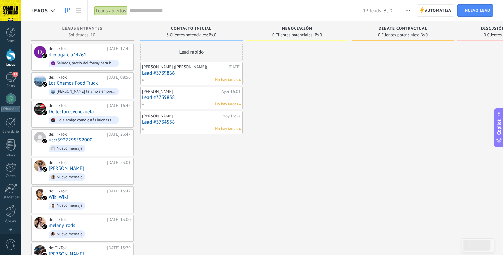
click at [172, 123] on link "Lead #3734558" at bounding box center [191, 122] width 99 height 6
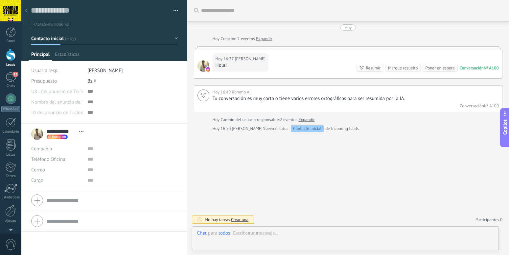
scroll to position [10, 0]
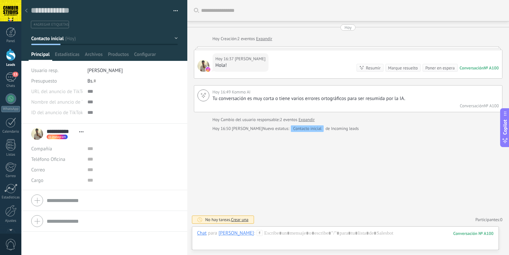
click at [25, 9] on div at bounding box center [26, 11] width 9 height 13
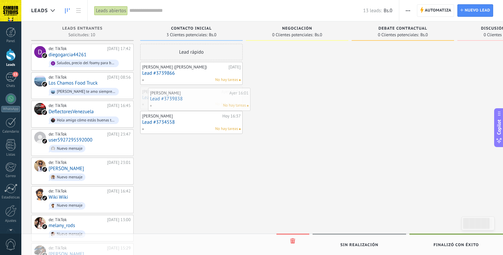
drag, startPoint x: 171, startPoint y: 95, endPoint x: 177, endPoint y: 95, distance: 6.6
click at [177, 95] on div "Leads Leads abiertos Aplicar 13 leads: Bs.0 Leads abiertos Mis leads Leads gana…" at bounding box center [262, 171] width 482 height 343
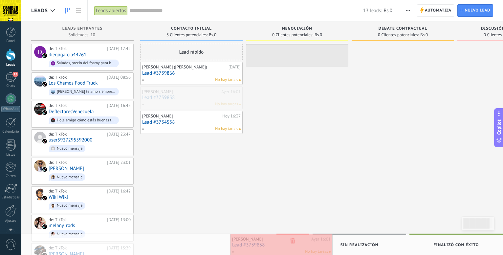
drag, startPoint x: 210, startPoint y: 99, endPoint x: 299, endPoint y: 246, distance: 172.0
click at [299, 246] on div "Leads Leads abiertos Aplicar 13 leads: Bs.0 Leads abiertos Mis leads Leads gana…" at bounding box center [262, 171] width 482 height 343
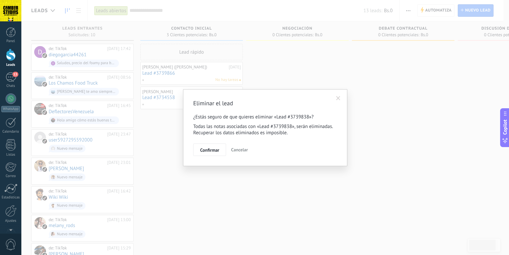
click at [214, 153] on button "Confirmar" at bounding box center [209, 149] width 33 height 12
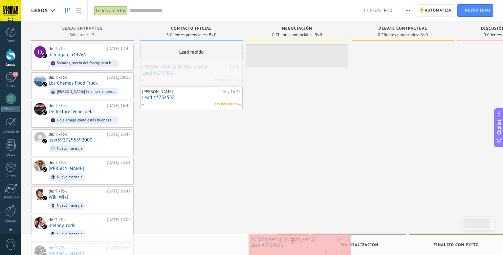
drag, startPoint x: 185, startPoint y: 71, endPoint x: 293, endPoint y: 243, distance: 202.9
click at [293, 243] on div "Leads Leads abiertos Aplicar 12 leads: Bs.0 Leads abiertos Mis leads Leads gana…" at bounding box center [262, 171] width 482 height 343
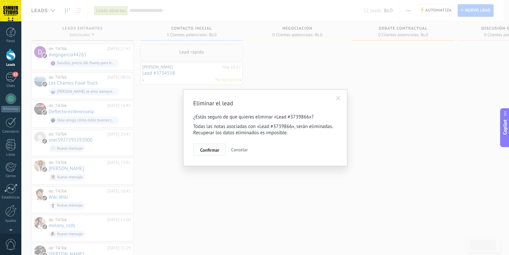
click at [207, 151] on span "Confirmar" at bounding box center [209, 149] width 19 height 5
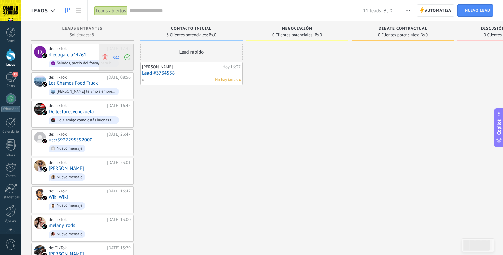
click at [106, 55] on use at bounding box center [104, 57] width 5 height 6
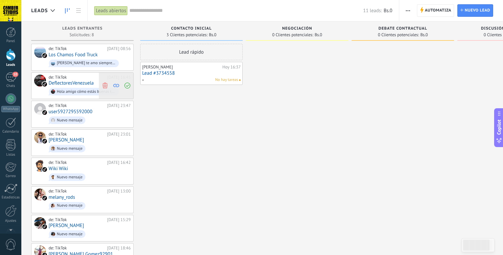
click at [107, 84] on icon at bounding box center [105, 85] width 6 height 6
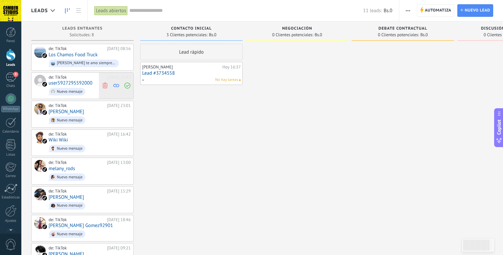
click at [105, 84] on icon at bounding box center [105, 85] width 6 height 6
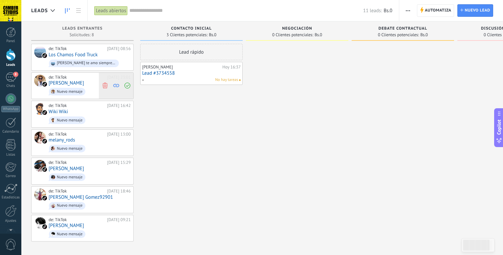
click at [105, 85] on icon at bounding box center [105, 85] width 6 height 6
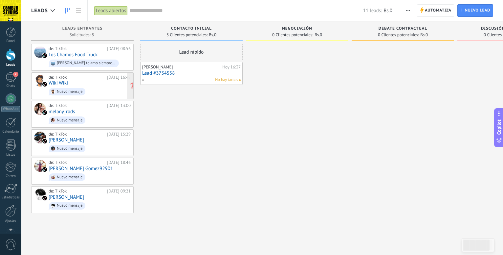
click at [89, 83] on div "de: TikTok [DATE] 16:42 Wiki Wiki Nuevo mensaje" at bounding box center [90, 86] width 82 height 22
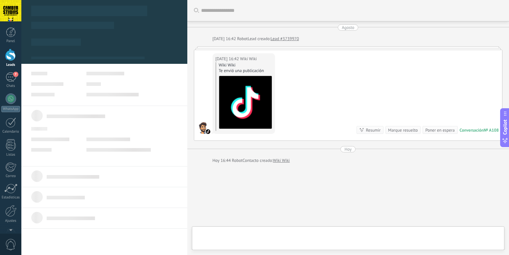
scroll to position [10, 0]
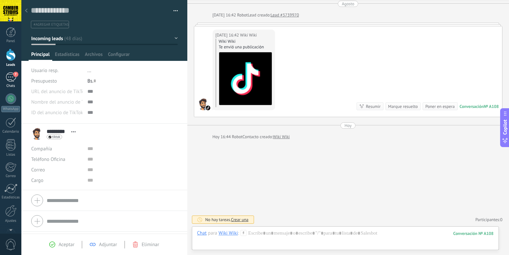
click at [14, 79] on div "7" at bounding box center [11, 77] width 11 height 10
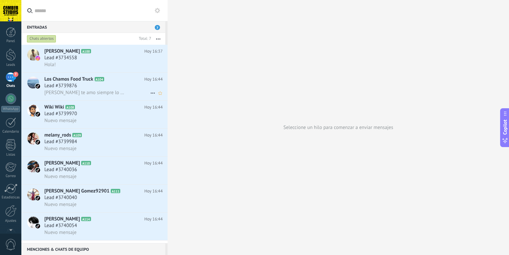
click at [149, 92] on icon at bounding box center [153, 93] width 8 height 8
click at [101, 115] on div at bounding box center [254, 127] width 509 height 255
click at [149, 120] on icon at bounding box center [153, 121] width 8 height 8
click at [86, 111] on div at bounding box center [254, 127] width 509 height 255
click at [117, 107] on h2 "Wiki Wiki A108" at bounding box center [94, 107] width 100 height 7
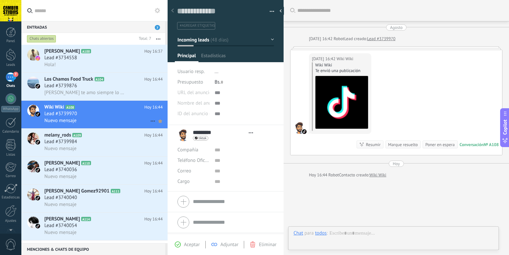
scroll to position [10, 0]
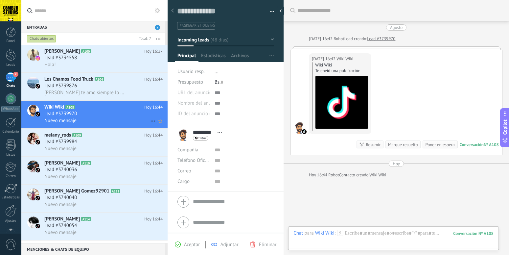
click at [149, 120] on icon at bounding box center [153, 121] width 8 height 8
click at [160, 138] on span "Conversación cerrada" at bounding box center [178, 137] width 45 height 13
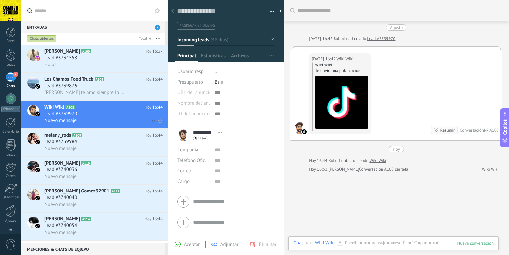
scroll to position [9, 0]
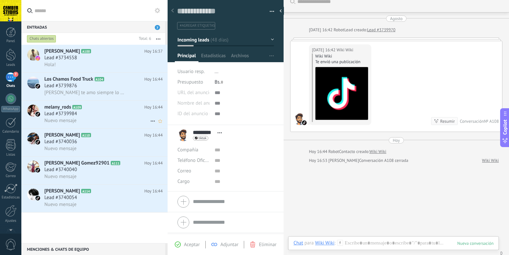
click at [149, 123] on icon at bounding box center [153, 121] width 8 height 8
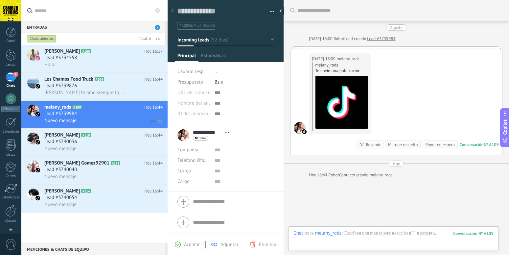
scroll to position [10, 0]
click at [149, 120] on icon at bounding box center [153, 121] width 8 height 8
click at [149, 118] on icon at bounding box center [153, 121] width 8 height 8
click at [149, 119] on icon at bounding box center [153, 121] width 8 height 8
click at [149, 122] on icon at bounding box center [153, 121] width 8 height 8
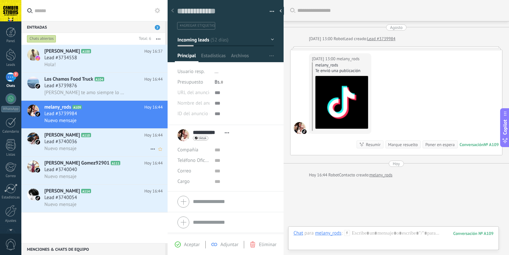
click at [100, 147] on div "Nuevo mensaje" at bounding box center [103, 148] width 118 height 7
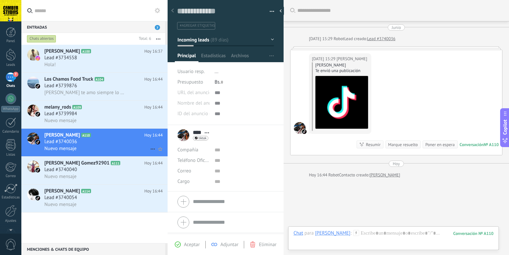
scroll to position [38, 0]
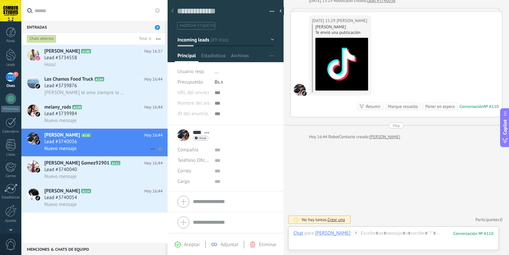
click at [149, 148] on icon at bounding box center [153, 149] width 8 height 8
click at [160, 165] on span "Conversación cerrada" at bounding box center [178, 165] width 45 height 13
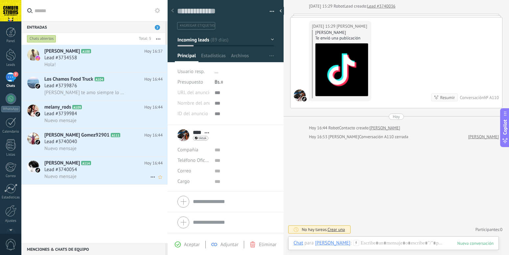
click at [149, 176] on icon at bounding box center [153, 177] width 8 height 8
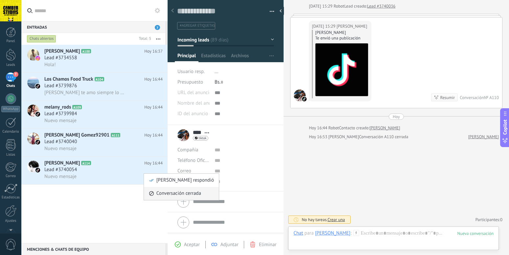
click at [161, 193] on span "Conversación cerrada" at bounding box center [178, 193] width 45 height 13
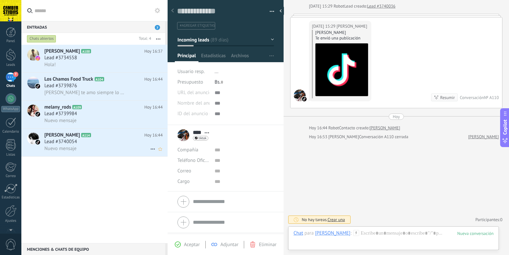
click at [149, 149] on icon at bounding box center [153, 149] width 8 height 8
click at [153, 163] on icon at bounding box center [151, 165] width 5 height 5
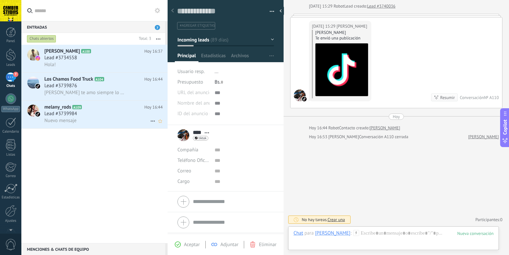
click at [149, 121] on icon at bounding box center [153, 121] width 8 height 8
click at [154, 138] on div "Conversación cerrada" at bounding box center [181, 137] width 65 height 13
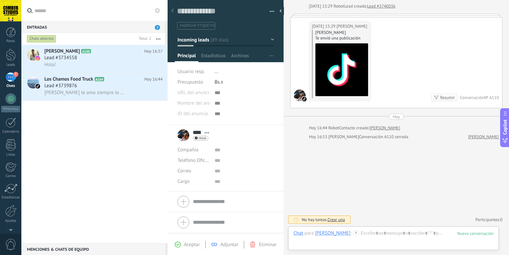
click at [14, 79] on div "7" at bounding box center [11, 77] width 11 height 10
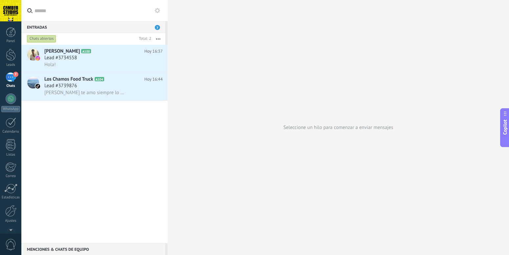
click at [9, 75] on div "7" at bounding box center [11, 77] width 11 height 10
click at [280, 94] on div "Seleccione un hilo para comenzar a enviar mensajes" at bounding box center [337, 127] width 341 height 255
click at [11, 55] on div at bounding box center [11, 55] width 10 height 12
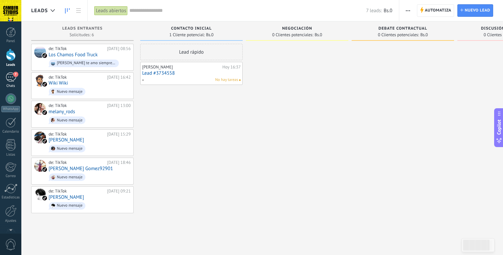
click at [12, 80] on div "7" at bounding box center [11, 77] width 11 height 10
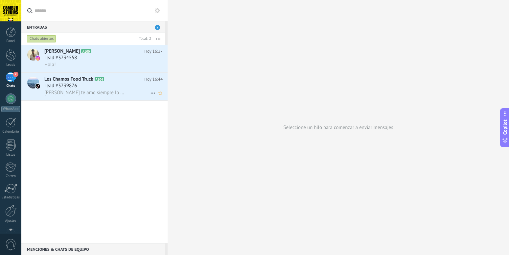
click at [66, 87] on span "Lead #3739876" at bounding box center [60, 85] width 33 height 7
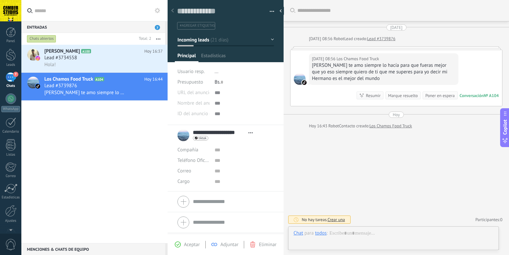
scroll to position [10, 0]
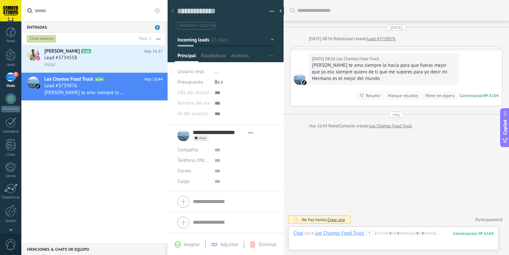
click at [314, 46] on div at bounding box center [396, 47] width 212 height 3
click at [314, 47] on div at bounding box center [396, 47] width 212 height 3
click at [314, 48] on div at bounding box center [396, 47] width 212 height 3
click at [64, 59] on span "Lead #3734558" at bounding box center [60, 58] width 33 height 7
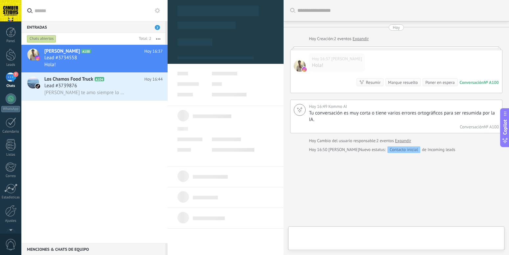
scroll to position [10, 0]
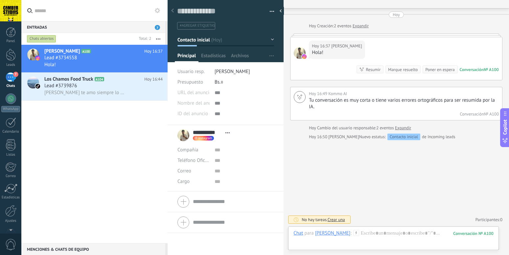
click at [12, 80] on div "7" at bounding box center [11, 77] width 11 height 10
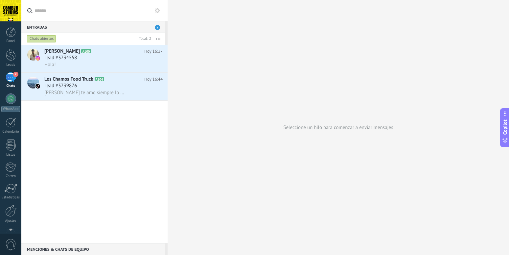
click at [157, 29] on span "7" at bounding box center [157, 27] width 5 height 5
click at [160, 39] on use "button" at bounding box center [158, 38] width 4 height 1
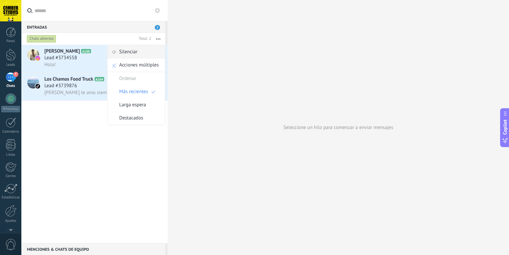
click at [143, 52] on div "Silenciar" at bounding box center [135, 51] width 57 height 13
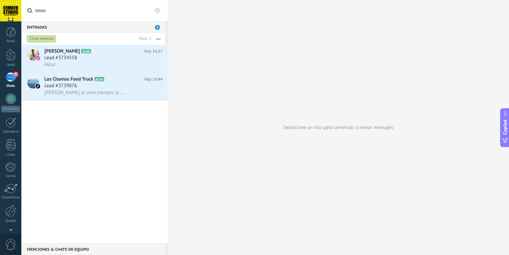
click at [158, 36] on button "button" at bounding box center [158, 39] width 14 height 12
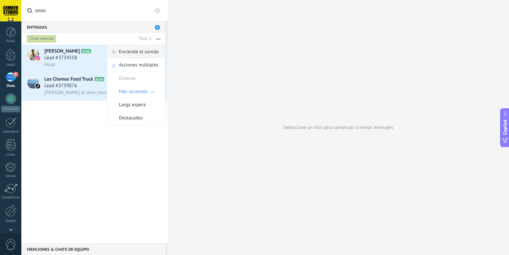
click at [141, 53] on span "Enciende el sonido" at bounding box center [139, 51] width 40 height 13
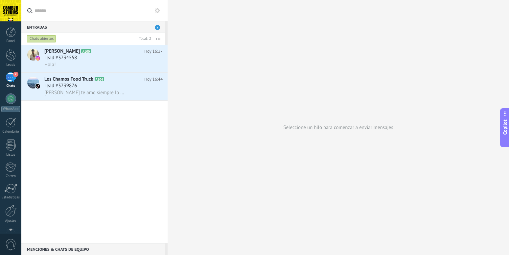
click at [162, 38] on button "button" at bounding box center [158, 39] width 14 height 12
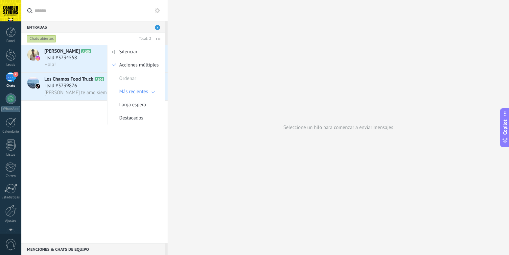
click at [146, 107] on div "Larga espera" at bounding box center [135, 104] width 57 height 13
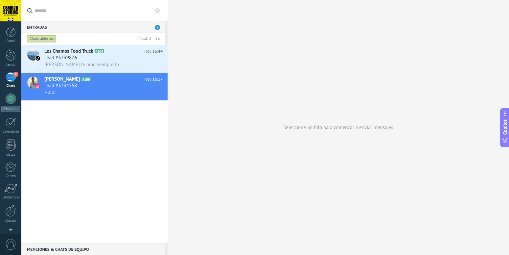
click at [158, 38] on button "button" at bounding box center [158, 39] width 14 height 12
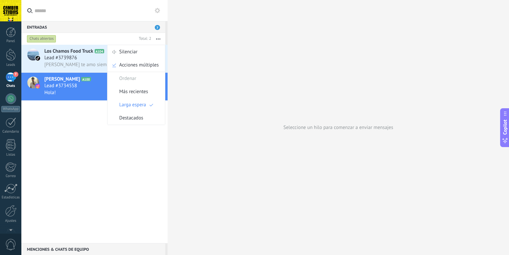
click at [48, 155] on div "Los Chamos Food Truck A104 [DATE] 16:44 Lead #3739876 Jajajjajajaa te amo siemp…" at bounding box center [94, 144] width 146 height 198
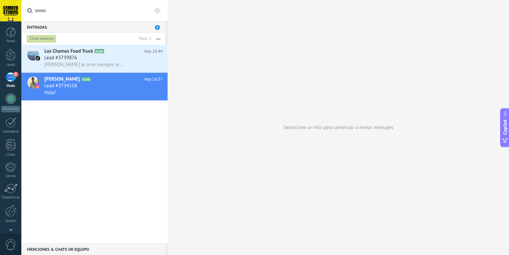
click at [14, 79] on div "7" at bounding box center [11, 77] width 11 height 10
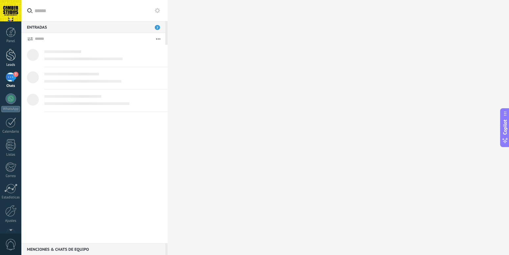
click at [10, 55] on div at bounding box center [11, 55] width 10 height 12
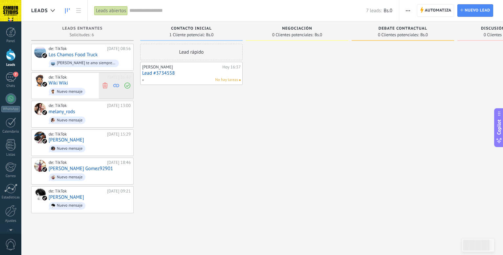
click at [105, 84] on icon at bounding box center [105, 85] width 6 height 6
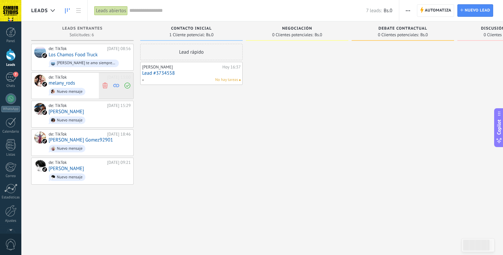
click at [106, 86] on icon at bounding box center [105, 85] width 6 height 6
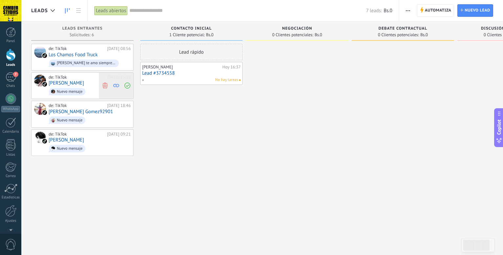
click at [105, 87] on icon at bounding box center [105, 85] width 6 height 6
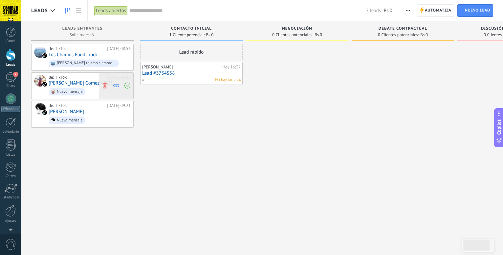
click at [106, 87] on use at bounding box center [104, 85] width 5 height 6
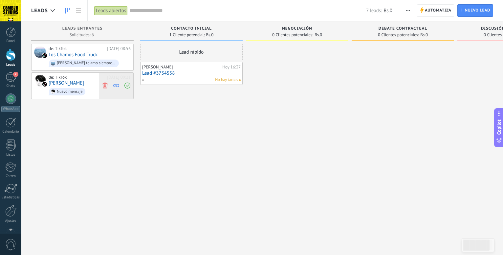
click at [104, 85] on use at bounding box center [104, 85] width 5 height 6
click at [10, 78] on div "7" at bounding box center [11, 77] width 11 height 10
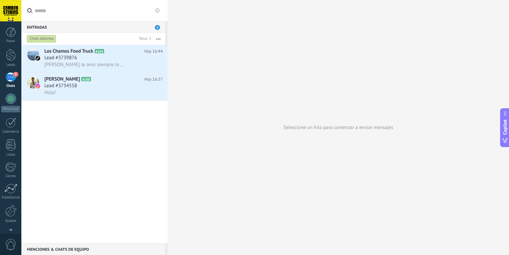
click at [160, 39] on button "button" at bounding box center [158, 39] width 14 height 12
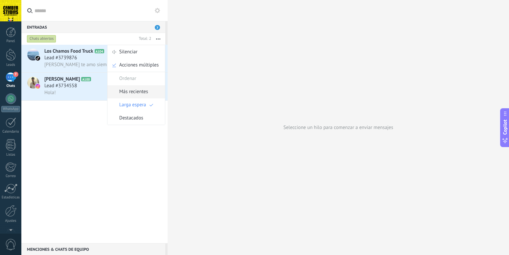
click at [130, 93] on span "Más recientes" at bounding box center [133, 91] width 29 height 13
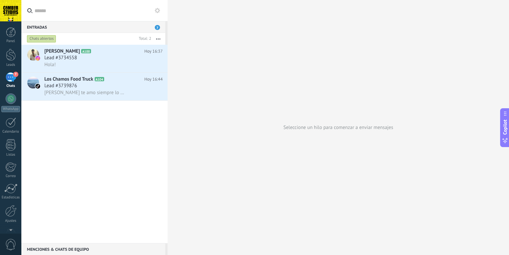
click at [63, 143] on div "[PERSON_NAME] A100 [DATE] 16:37 Lead #3734558 Hola! Los Chamos Food Truck A104 …" at bounding box center [94, 144] width 146 height 198
click at [124, 85] on div "Lead #3739876" at bounding box center [103, 85] width 118 height 7
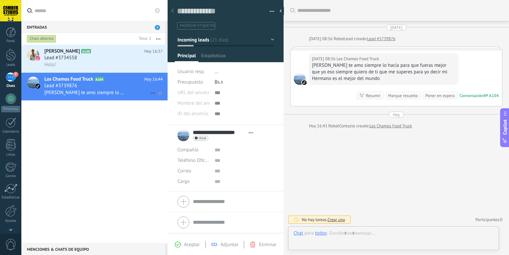
type textarea "**********"
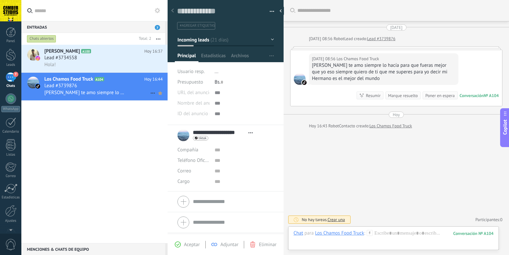
scroll to position [10, 0]
click at [149, 94] on icon at bounding box center [153, 93] width 8 height 8
click at [159, 110] on span "Conversación cerrada" at bounding box center [178, 109] width 45 height 13
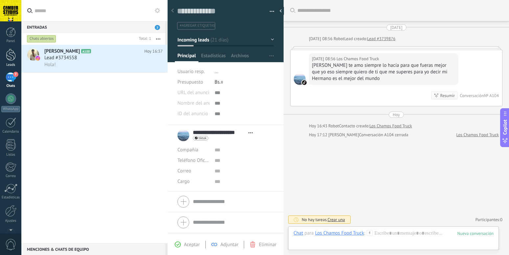
click at [14, 57] on div at bounding box center [11, 55] width 10 height 12
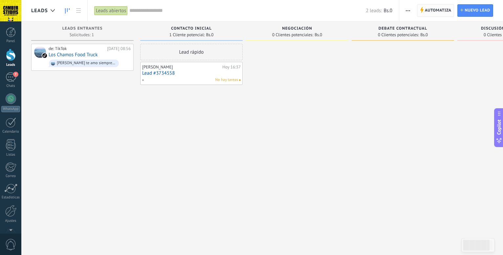
click at [437, 11] on span "Automatiza" at bounding box center [438, 11] width 27 height 12
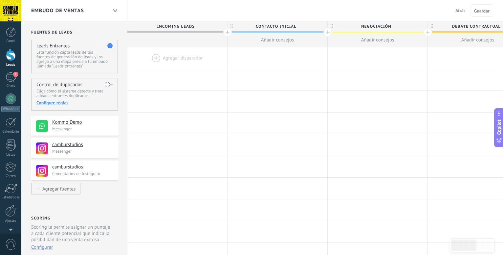
click at [461, 11] on span "Atrás" at bounding box center [460, 11] width 10 height 6
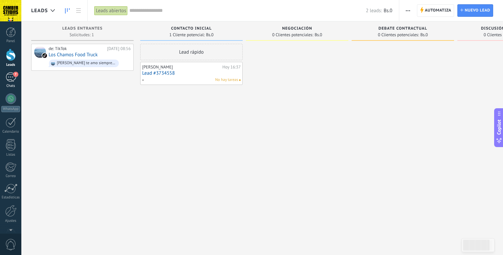
click at [12, 77] on div "7" at bounding box center [11, 77] width 11 height 10
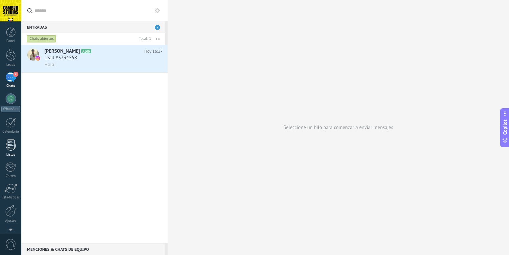
click at [13, 146] on div at bounding box center [11, 144] width 10 height 11
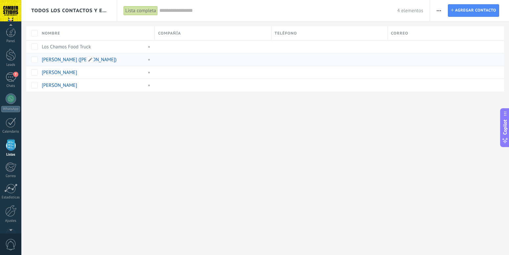
scroll to position [17, 0]
click at [11, 195] on div at bounding box center [10, 194] width 11 height 12
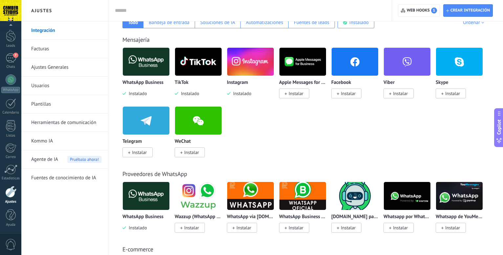
scroll to position [134, 0]
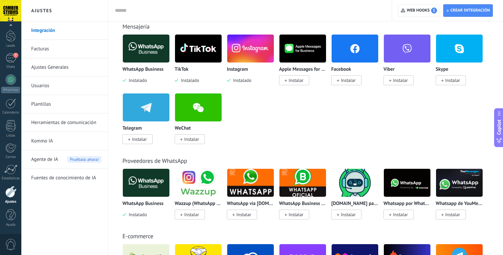
click at [193, 59] on img at bounding box center [198, 49] width 47 height 32
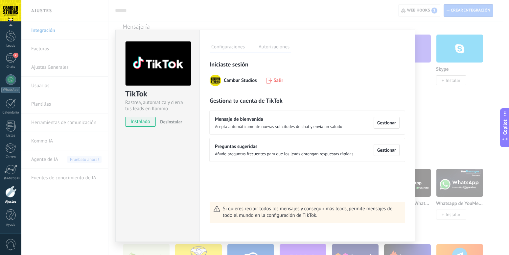
click at [170, 121] on span "Desinstalar" at bounding box center [171, 122] width 22 height 6
click at [271, 80] on icon at bounding box center [269, 81] width 6 height 6
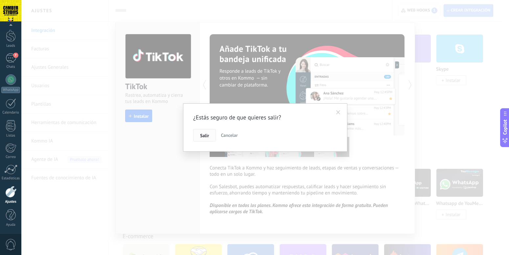
click at [204, 136] on span "Salir" at bounding box center [204, 135] width 9 height 5
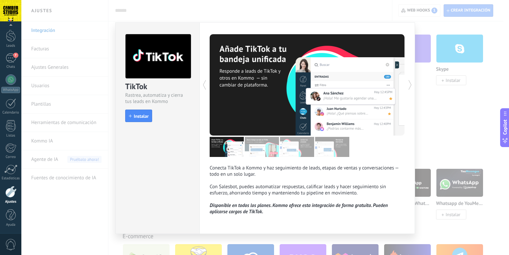
click at [431, 116] on div "TikTok Rastrea, automatiza y cierra tus leads en Kommo install Instalar Conecta…" at bounding box center [264, 127] width 487 height 255
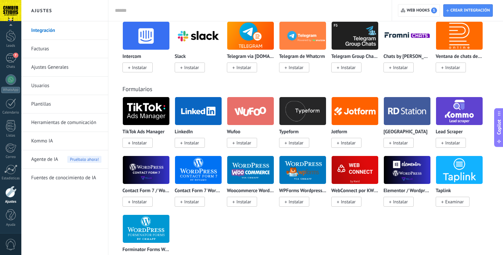
scroll to position [569, 0]
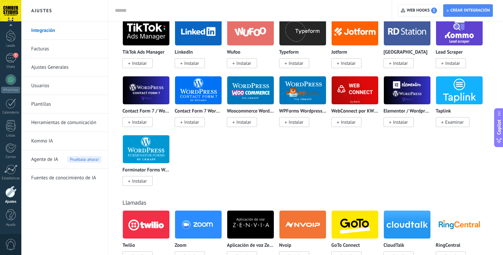
click at [48, 156] on span "Agente de IA" at bounding box center [44, 159] width 27 height 18
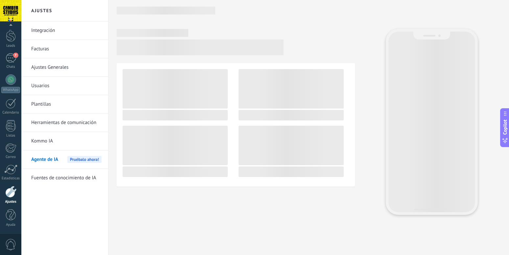
click at [43, 142] on link "Kommo IA" at bounding box center [66, 141] width 70 height 18
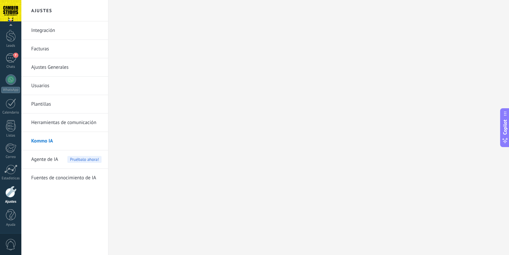
scroll to position [19, 0]
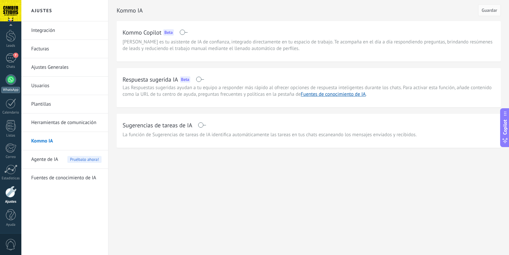
click at [13, 80] on div at bounding box center [11, 79] width 11 height 11
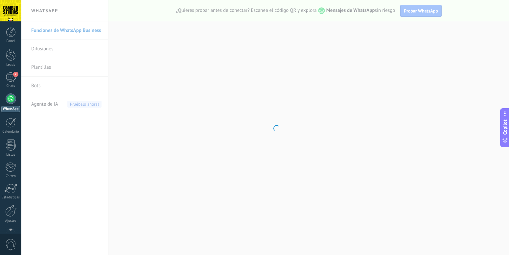
click at [43, 83] on body ".abccls-1,.abccls-2{fill-rule:evenodd}.abccls-2{fill:#fff} .abfcls-1{fill:none}…" at bounding box center [254, 127] width 509 height 255
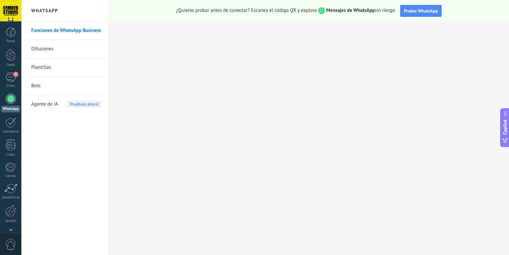
click at [42, 86] on link "Bots" at bounding box center [66, 86] width 70 height 18
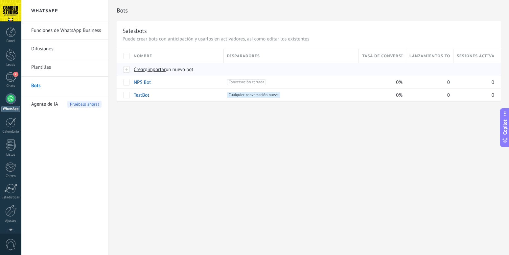
click at [143, 70] on span "Crear" at bounding box center [139, 69] width 11 height 6
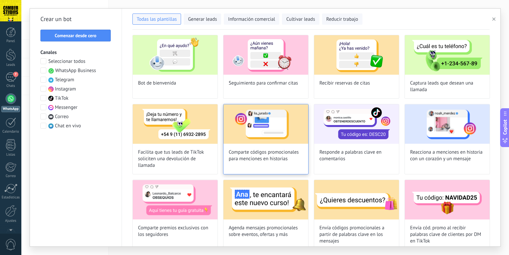
scroll to position [37, 0]
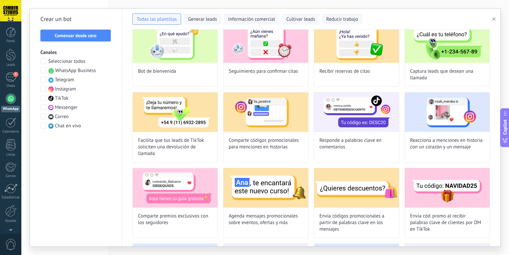
click at [41, 69] on span at bounding box center [43, 70] width 6 height 6
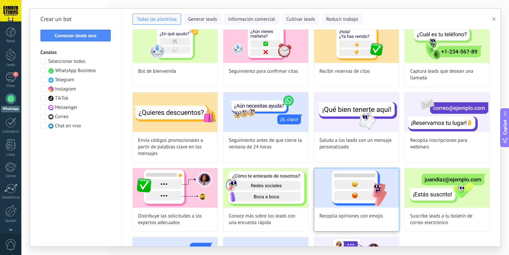
scroll to position [0, 0]
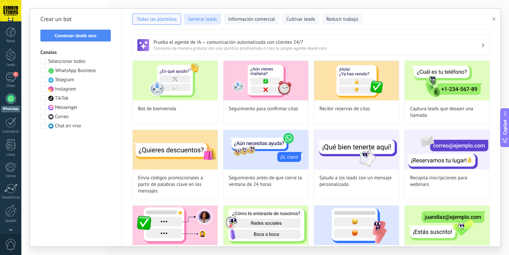
click at [200, 18] on span "Generar leads" at bounding box center [202, 19] width 29 height 7
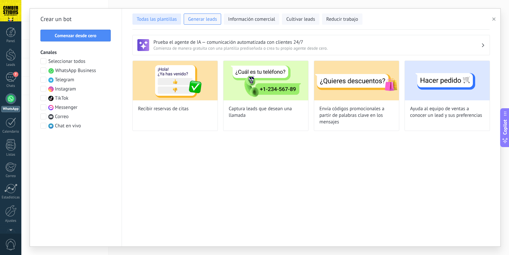
click at [165, 20] on span "Todas las plantillas" at bounding box center [157, 19] width 40 height 7
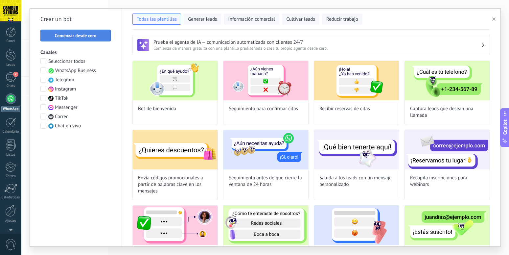
click at [92, 38] on span "Comenzar desde cero" at bounding box center [76, 35] width 42 height 5
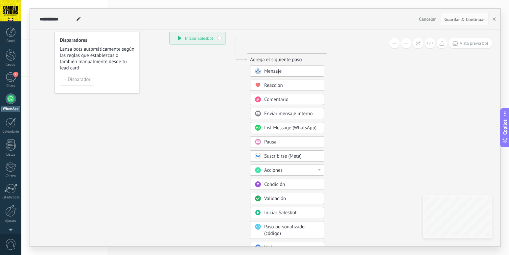
click at [290, 72] on div "Mensaje" at bounding box center [291, 71] width 55 height 7
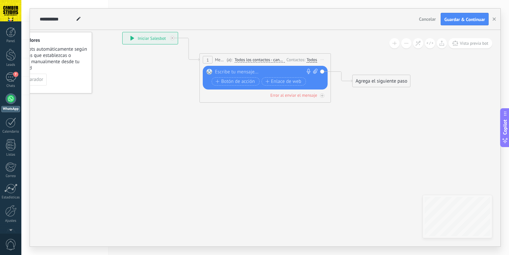
click at [247, 69] on div at bounding box center [264, 72] width 98 height 7
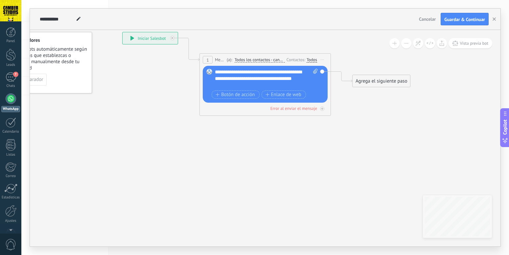
click at [265, 80] on div "**********" at bounding box center [266, 79] width 103 height 20
click at [269, 82] on div "**********" at bounding box center [266, 79] width 103 height 20
click at [268, 81] on div "**********" at bounding box center [266, 79] width 103 height 20
click at [372, 80] on div "Agrega el siguiente paso" at bounding box center [380, 81] width 57 height 11
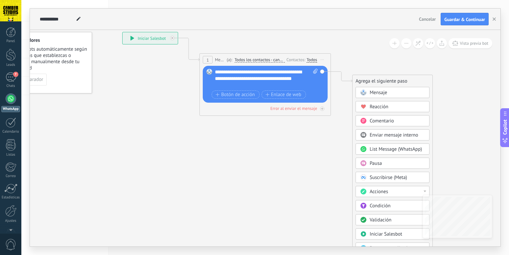
click at [327, 134] on icon at bounding box center [255, 63] width 594 height 390
click at [233, 95] on span "Botón de acción" at bounding box center [235, 95] width 39 height 5
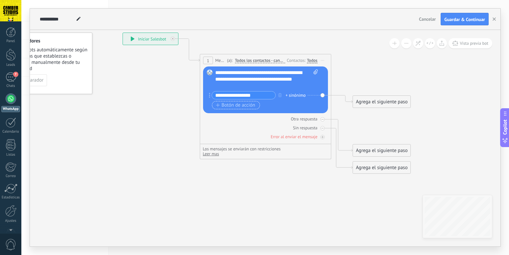
type input "**********"
click at [250, 107] on span "Botón de acción" at bounding box center [235, 104] width 39 height 5
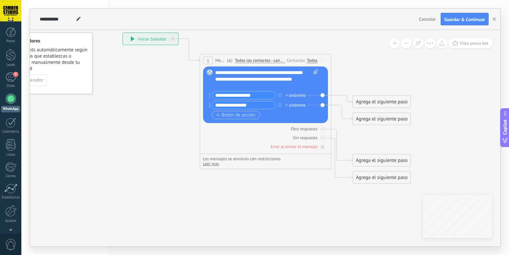
type input "**********"
click at [240, 115] on span "Botón de acción" at bounding box center [235, 114] width 39 height 5
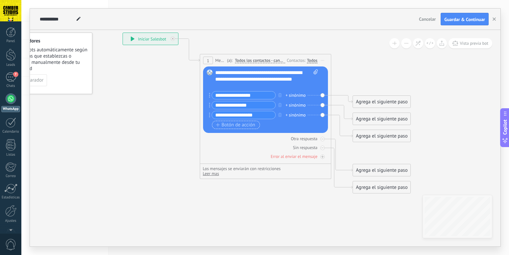
type input "**********"
click at [243, 125] on span "Botón de acción" at bounding box center [235, 124] width 39 height 5
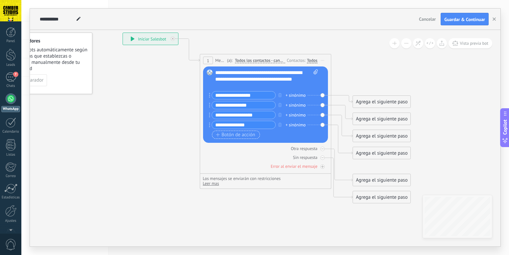
type input "**********"
click at [243, 135] on span "Botón de acción" at bounding box center [235, 134] width 39 height 5
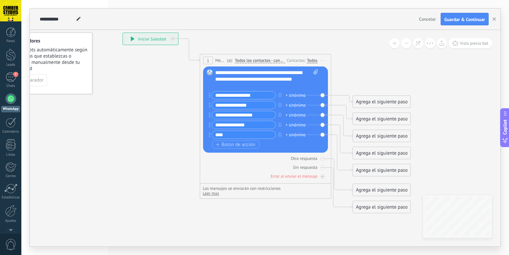
type input "****"
click at [303, 193] on div "Los mensajes se enviarán con restricciones Leer mas [PERSON_NAME]" at bounding box center [265, 191] width 125 height 10
click at [241, 193] on div "Los mensajes se enviarán con restricciones Leer mas [PERSON_NAME]" at bounding box center [265, 191] width 125 height 10
click at [466, 19] on span "Guardar & Continuar" at bounding box center [464, 19] width 41 height 5
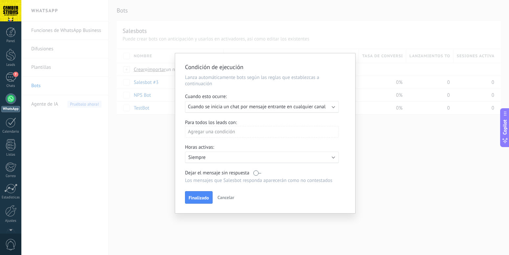
click at [253, 103] on div "Ejecutar: Cuando se inicia un chat por mensaje entrante en cualquier canal" at bounding box center [262, 107] width 154 height 12
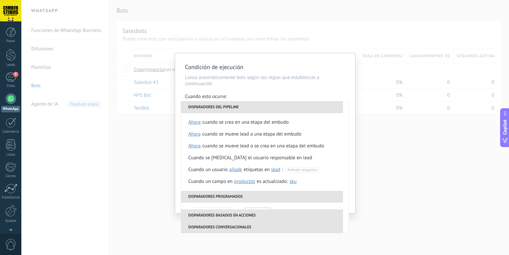
click at [267, 93] on div "Condición de ejecución Lanza automáticamente bots según las reglas que establez…" at bounding box center [265, 133] width 180 height 160
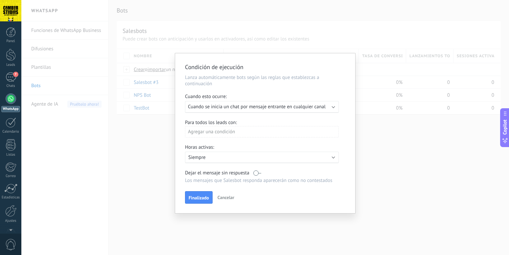
click at [225, 158] on p "Siempre" at bounding box center [245, 157] width 115 height 6
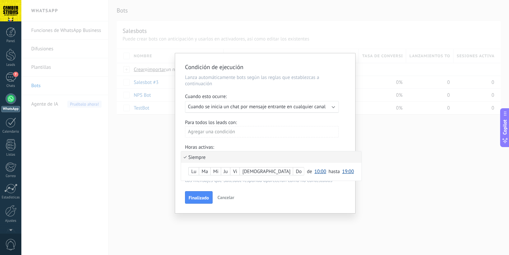
click at [188, 171] on div "[PERSON_NAME] Do de 00:00 00:30 01:00 01:30 02:00 02:30 03:00 03:30 04:00 04:30…" at bounding box center [271, 171] width 180 height 16
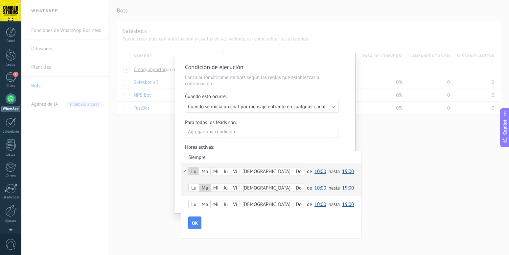
click at [217, 206] on div "Mi" at bounding box center [216, 204] width 10 height 9
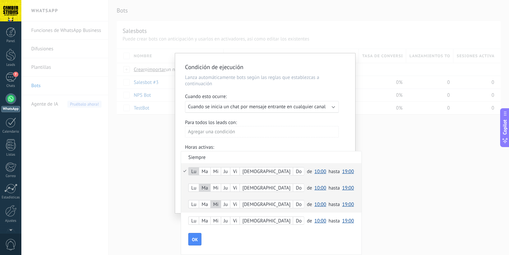
click at [228, 220] on div "Ju" at bounding box center [225, 220] width 9 height 9
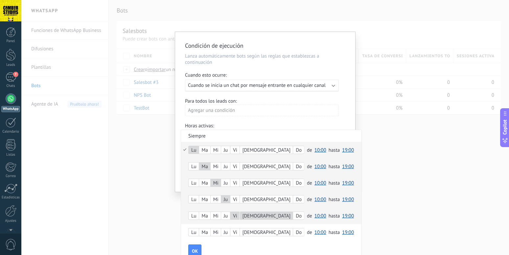
scroll to position [33, 0]
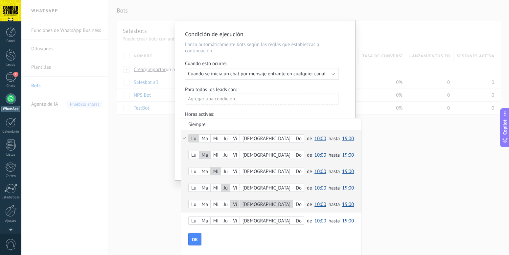
click at [314, 138] on span "10:00" at bounding box center [320, 138] width 12 height 6
click at [312, 197] on span "08:00" at bounding box center [321, 197] width 18 height 6
click at [342, 137] on span "19:00" at bounding box center [348, 138] width 12 height 6
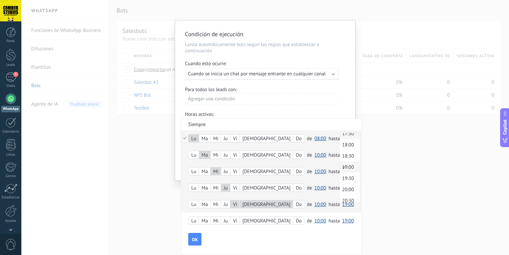
click at [340, 135] on span "17:30" at bounding box center [349, 133] width 18 height 6
click at [314, 155] on span "10:00" at bounding box center [320, 155] width 12 height 6
click at [312, 151] on span "08:30" at bounding box center [321, 150] width 18 height 6
click at [314, 169] on span "10:00" at bounding box center [320, 171] width 12 height 6
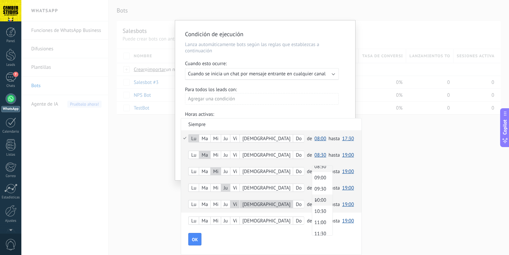
click at [312, 166] on span "08:30" at bounding box center [321, 166] width 18 height 6
click at [314, 188] on span "10:00" at bounding box center [320, 188] width 12 height 6
click at [312, 184] on span "08:30" at bounding box center [321, 183] width 18 height 6
click at [314, 205] on span "10:00" at bounding box center [320, 204] width 12 height 6
click at [324, 185] on div "[PERSON_NAME] Do de 00:00 00:30 01:00 01:30 02:00 02:30 03:00 03:30 04:00 04:30…" at bounding box center [271, 187] width 180 height 16
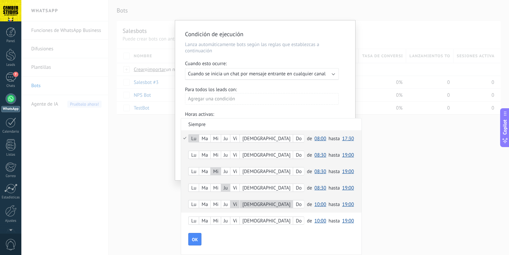
click at [215, 171] on div "Mi" at bounding box center [216, 171] width 10 height 9
click at [225, 187] on label "Ju" at bounding box center [225, 188] width 9 height 8
click at [234, 205] on div "Vi" at bounding box center [234, 204] width 9 height 9
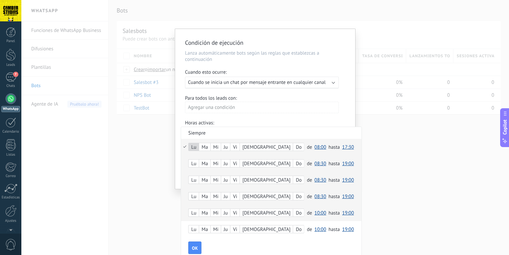
scroll to position [33, 0]
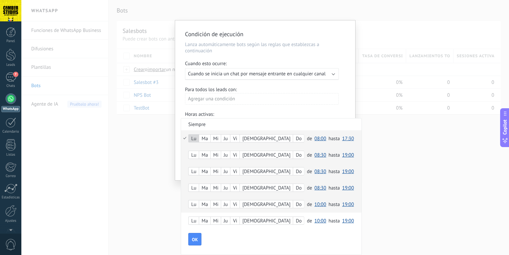
click at [204, 138] on div "Ma" at bounding box center [204, 138] width 11 height 9
click at [236, 136] on div "Vi" at bounding box center [234, 138] width 9 height 9
click at [314, 155] on span "08:30" at bounding box center [320, 155] width 12 height 6
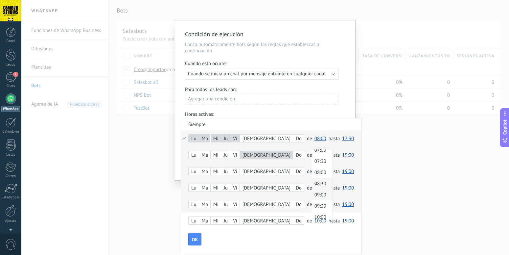
click at [312, 193] on span "09:00" at bounding box center [321, 194] width 18 height 6
click at [342, 155] on span "19:00" at bounding box center [348, 155] width 12 height 6
click at [340, 163] on span "13:00" at bounding box center [349, 162] width 18 height 6
click at [194, 237] on span "OK" at bounding box center [195, 239] width 6 height 5
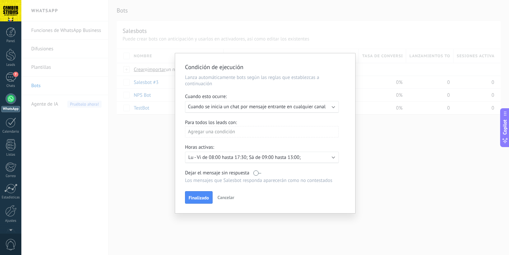
scroll to position [0, 0]
click at [281, 159] on p "Lu - Vi de 08:00 hasta 17:30; Sá de 09:00 hasta 13:00;" at bounding box center [245, 157] width 115 height 6
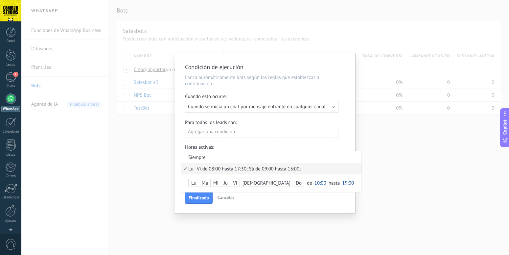
click at [288, 136] on div at bounding box center [265, 133] width 180 height 160
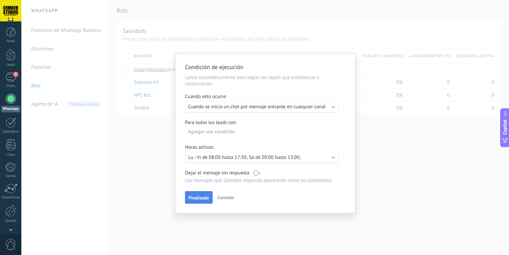
click at [208, 197] on span "Finalizado" at bounding box center [199, 197] width 20 height 5
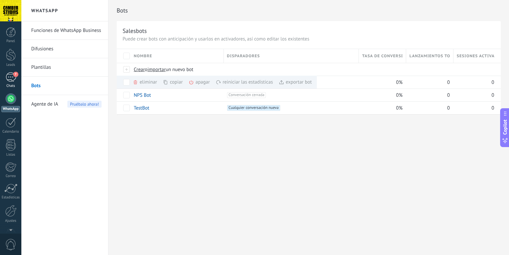
click at [15, 75] on span "7" at bounding box center [15, 74] width 5 height 5
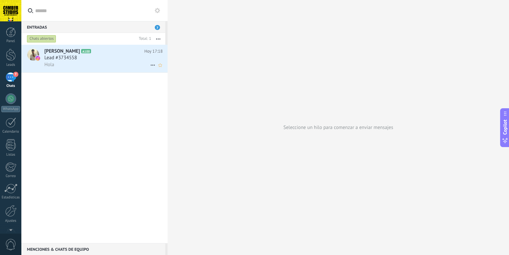
click at [99, 61] on div "Lead #3734558" at bounding box center [103, 58] width 118 height 7
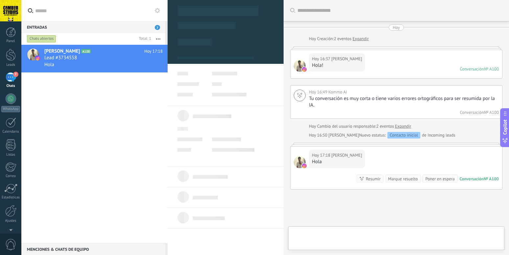
type textarea "**********"
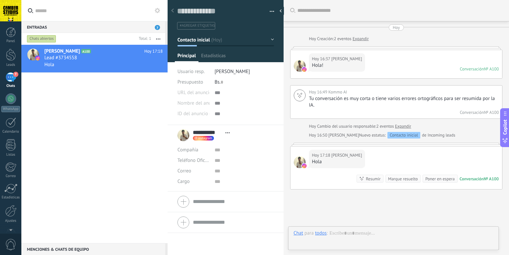
scroll to position [49, 0]
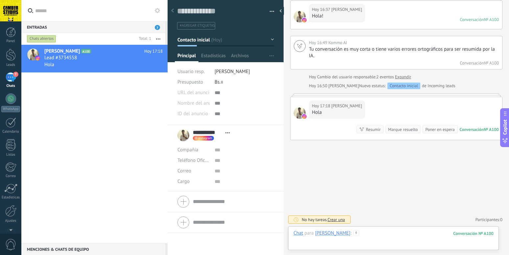
click at [377, 236] on div at bounding box center [393, 240] width 200 height 20
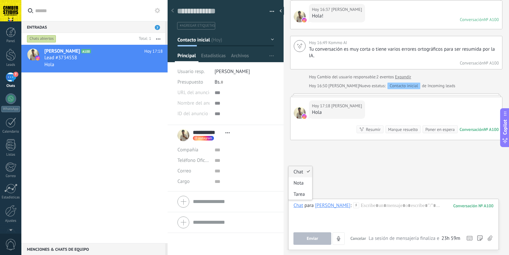
click at [296, 207] on div "Chat" at bounding box center [298, 205] width 10 height 6
click at [372, 201] on div "Chat Correo Nota Tarea Chat para [PERSON_NAME] : 100 Enviar Cancelar Rastrear c…" at bounding box center [393, 223] width 211 height 51
click at [373, 205] on div at bounding box center [393, 214] width 200 height 25
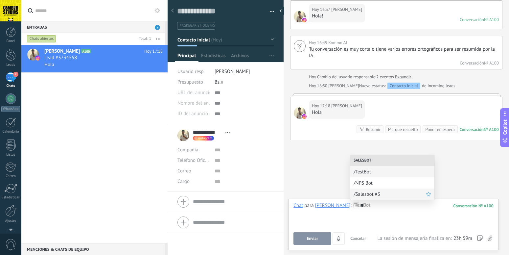
click at [373, 191] on span "/Salesbot #3" at bounding box center [389, 194] width 72 height 6
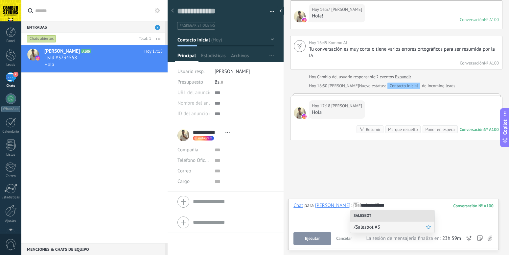
click at [373, 223] on div "/Salesbot #3" at bounding box center [392, 226] width 84 height 11
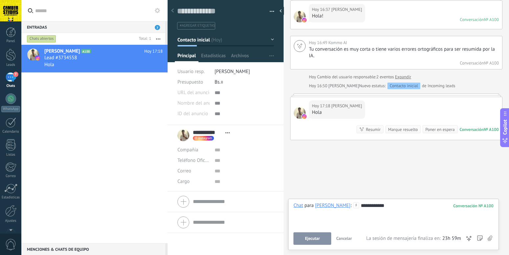
click at [315, 236] on span "Ejecutar" at bounding box center [312, 238] width 15 height 5
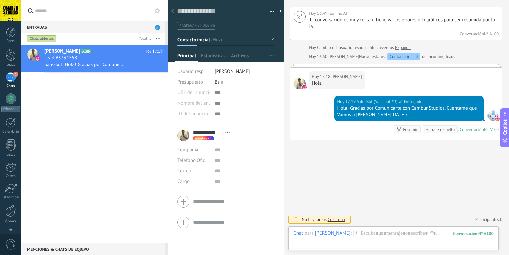
scroll to position [106, 0]
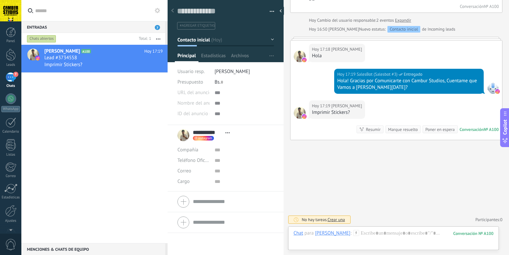
click at [13, 76] on div "7" at bounding box center [11, 77] width 11 height 10
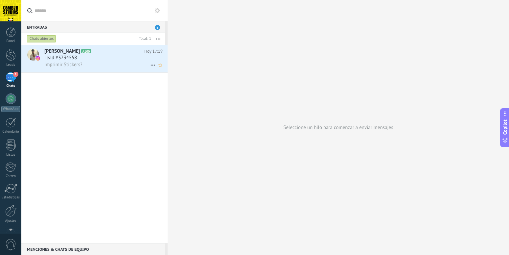
drag, startPoint x: 0, startPoint y: 0, endPoint x: 97, endPoint y: 56, distance: 112.0
click at [97, 56] on div "Lead #3734558" at bounding box center [103, 58] width 118 height 7
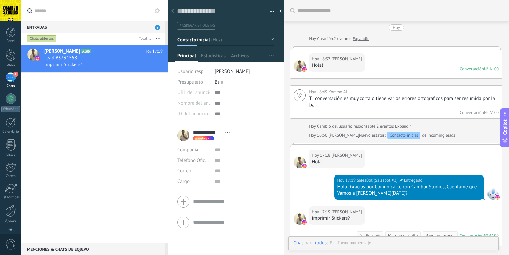
scroll to position [91, 0]
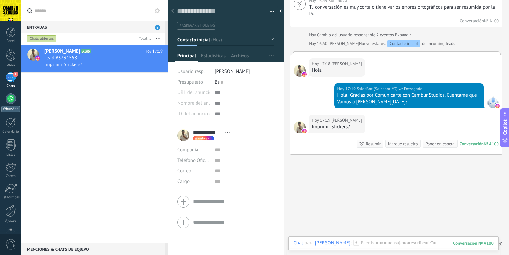
click at [11, 110] on div "WhatsApp" at bounding box center [10, 109] width 19 height 6
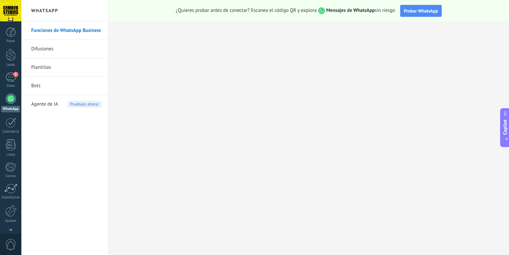
click at [43, 91] on link "Bots" at bounding box center [66, 86] width 70 height 18
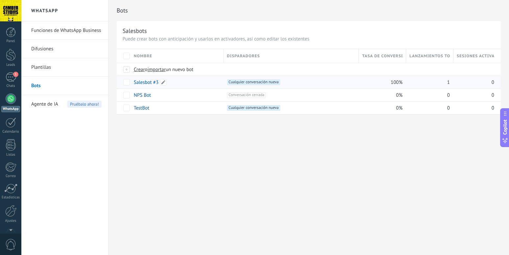
click at [148, 81] on link "Salesbot #3" at bounding box center [146, 82] width 25 height 6
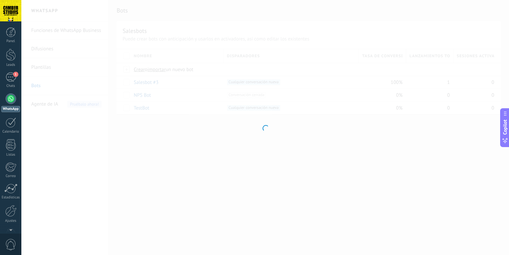
type input "**********"
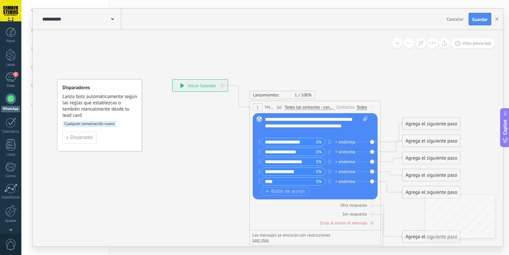
click at [428, 125] on div "Agrega el siguiente paso" at bounding box center [430, 123] width 57 height 11
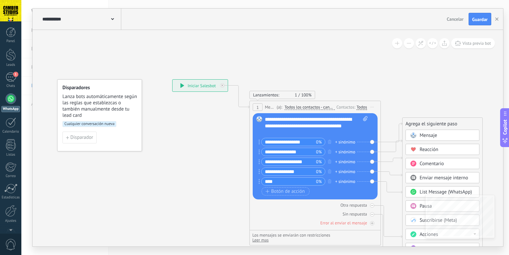
click at [430, 133] on span "Mensaje" at bounding box center [427, 135] width 17 height 6
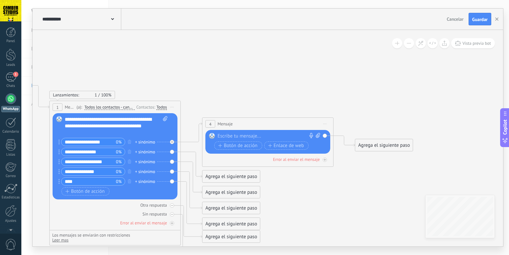
click at [244, 135] on div at bounding box center [266, 136] width 98 height 7
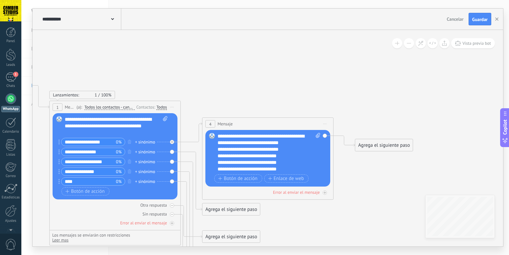
click at [245, 156] on div "**********" at bounding box center [268, 152] width 103 height 39
click at [243, 140] on div "**********" at bounding box center [268, 152] width 103 height 39
click at [236, 150] on div "**********" at bounding box center [268, 152] width 103 height 39
click at [302, 142] on div "**********" at bounding box center [268, 152] width 103 height 39
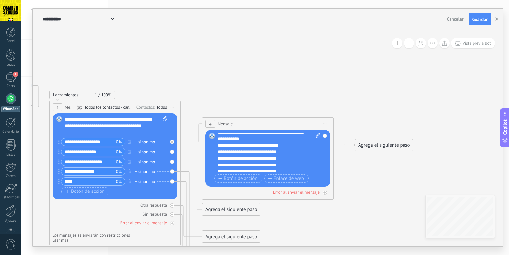
scroll to position [46, 0]
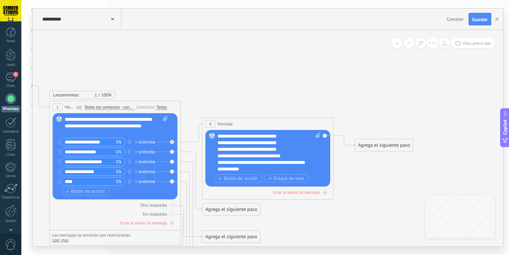
click at [356, 171] on icon at bounding box center [181, 169] width 747 height 509
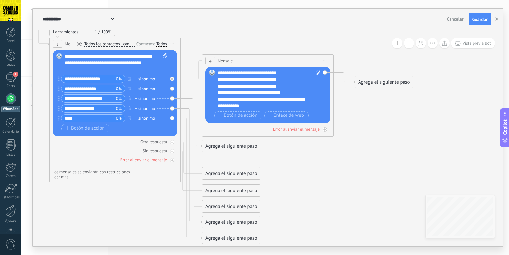
click at [299, 172] on icon at bounding box center [181, 106] width 747 height 509
click at [11, 77] on div "1" at bounding box center [11, 77] width 11 height 10
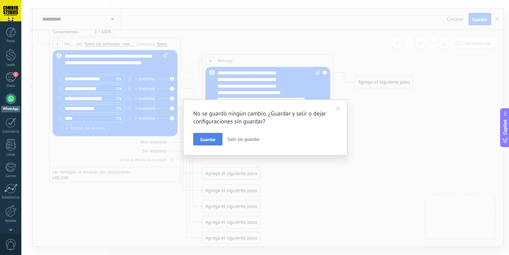
click at [213, 139] on span "Guardar" at bounding box center [207, 139] width 15 height 5
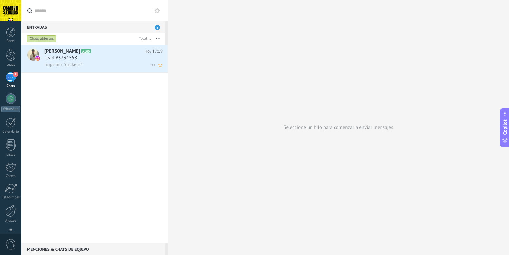
click at [103, 65] on div "Imprimir Stickers?" at bounding box center [103, 64] width 118 height 7
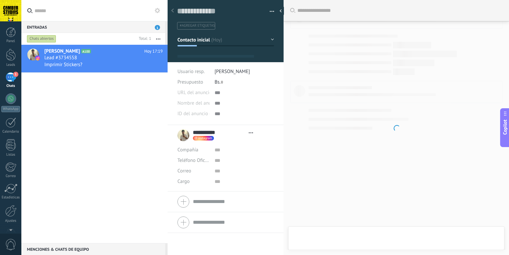
type textarea "**********"
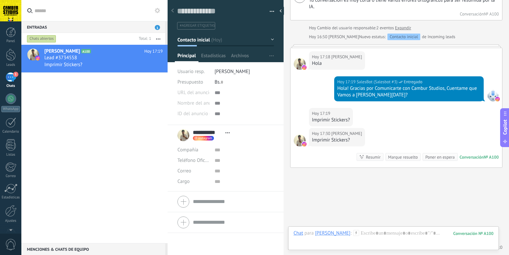
scroll to position [126, 0]
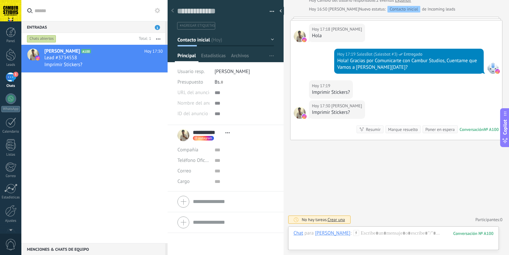
click at [341, 220] on span "Crear una" at bounding box center [335, 219] width 17 height 6
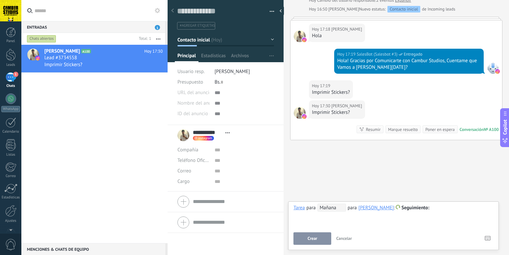
click at [404, 173] on div "Buscar Carga más Hoy Hoy Creación: 2 eventos Expandir Hoy 16:37 Yorman Rodz Hol…" at bounding box center [395, 64] width 225 height 380
click at [346, 237] on span "Cancelar" at bounding box center [344, 238] width 16 height 6
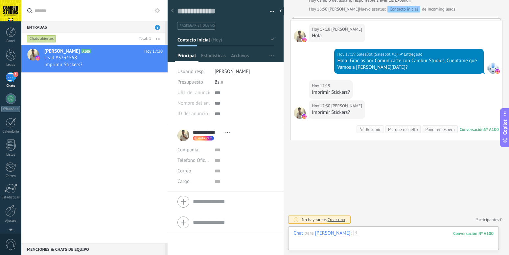
click at [358, 237] on div at bounding box center [393, 240] width 200 height 20
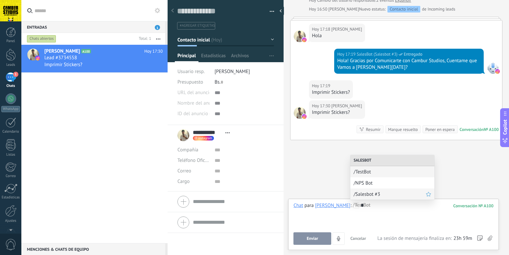
click at [383, 192] on span "/Salesbot #3" at bounding box center [389, 194] width 72 height 6
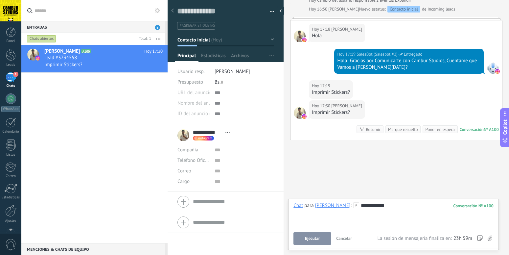
click at [308, 243] on button "Ejecutar" at bounding box center [312, 238] width 38 height 12
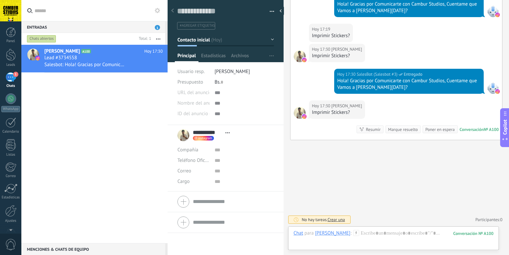
scroll to position [271, 0]
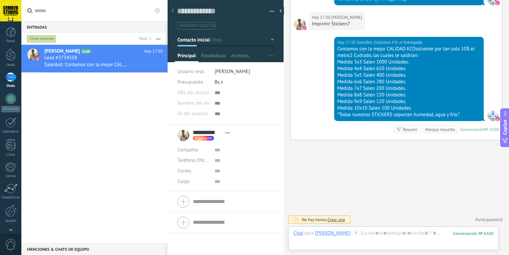
click at [11, 79] on div "1" at bounding box center [11, 77] width 11 height 10
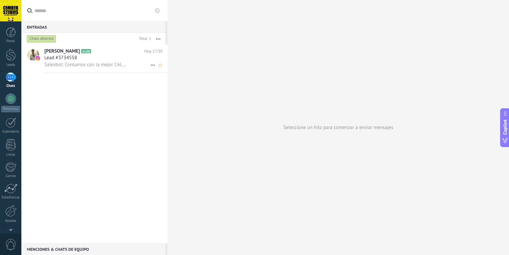
click at [52, 57] on span "Lead #3734558" at bounding box center [60, 58] width 33 height 7
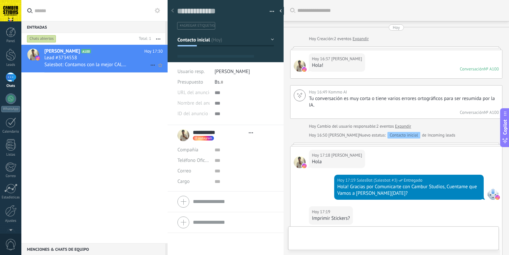
type textarea "**********"
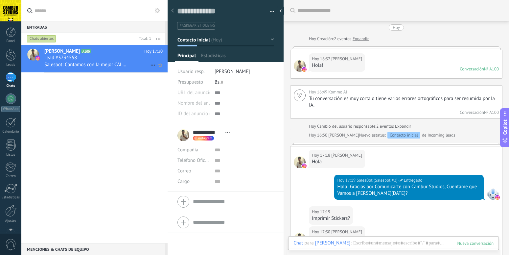
scroll to position [232, 0]
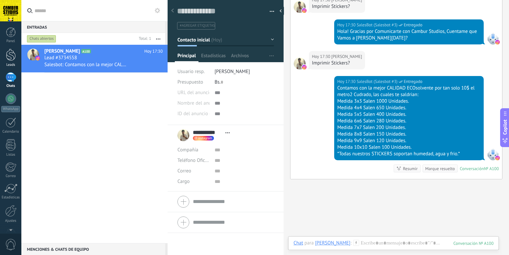
click at [12, 54] on div at bounding box center [11, 55] width 10 height 12
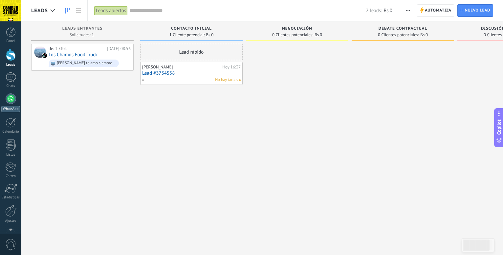
click at [12, 105] on div "WhatsApp" at bounding box center [10, 102] width 21 height 19
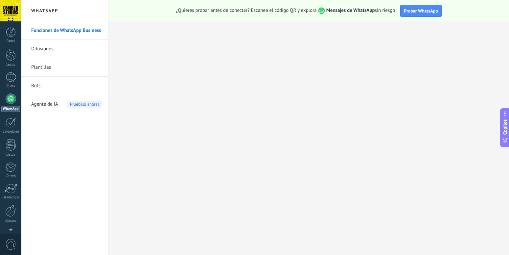
click at [47, 81] on link "Bots" at bounding box center [66, 86] width 70 height 18
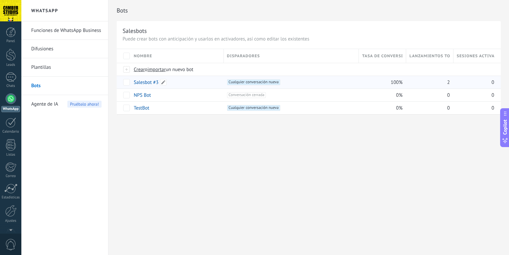
click at [150, 83] on link "Salesbot #3" at bounding box center [146, 82] width 25 height 6
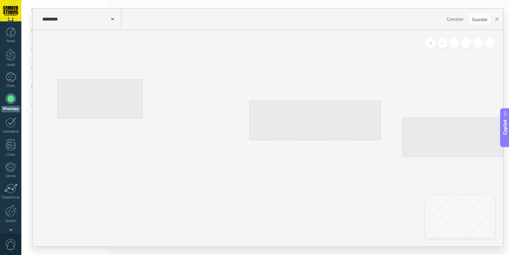
type input "**********"
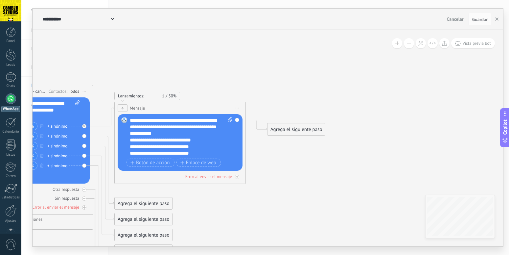
drag, startPoint x: 475, startPoint y: 137, endPoint x: 186, endPoint y: 186, distance: 292.7
click at [187, 200] on icon at bounding box center [93, 175] width 747 height 553
click at [191, 128] on div "**********" at bounding box center [180, 136] width 103 height 39
click at [173, 121] on div "**********" at bounding box center [180, 136] width 103 height 39
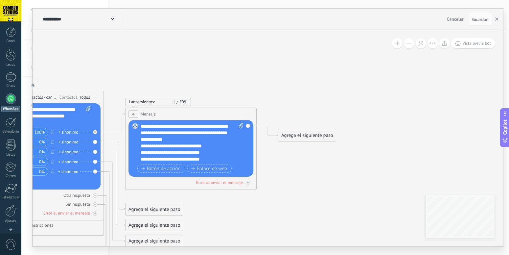
drag, startPoint x: 178, startPoint y: 120, endPoint x: 210, endPoint y: 126, distance: 32.7
click at [211, 126] on div "**********" at bounding box center [192, 142] width 103 height 39
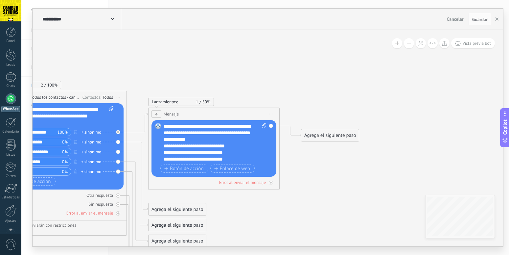
click at [198, 127] on div "**********" at bounding box center [215, 142] width 103 height 39
click at [199, 127] on div "**********" at bounding box center [215, 142] width 103 height 39
click at [208, 127] on div "**********" at bounding box center [215, 142] width 103 height 39
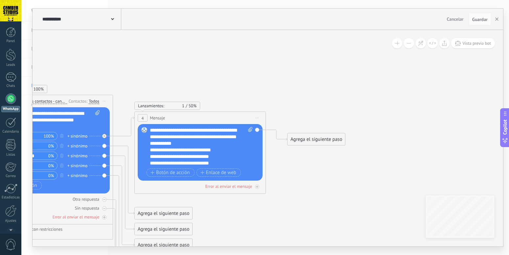
drag, startPoint x: 211, startPoint y: 126, endPoint x: 203, endPoint y: 130, distance: 8.8
click at [203, 130] on div "**********" at bounding box center [201, 146] width 103 height 39
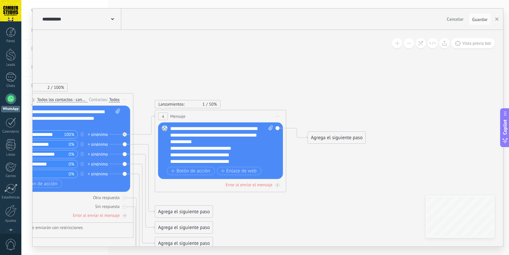
drag, startPoint x: 157, startPoint y: 128, endPoint x: 168, endPoint y: 126, distance: 11.3
click at [170, 126] on div "**********" at bounding box center [221, 144] width 103 height 39
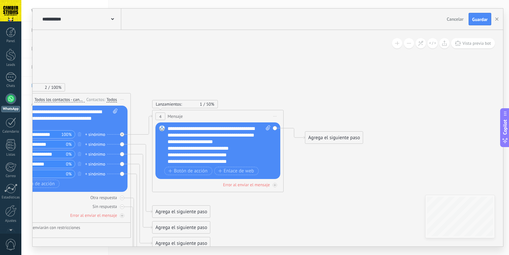
click at [316, 179] on icon at bounding box center [131, 183] width 747 height 553
click at [184, 135] on div "**********" at bounding box center [218, 144] width 103 height 39
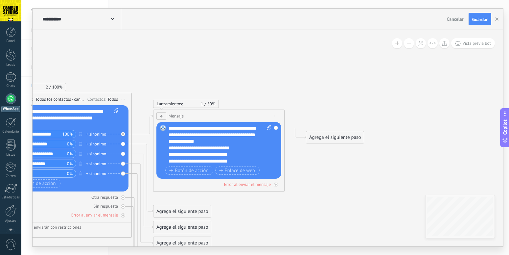
click at [301, 162] on icon at bounding box center [132, 183] width 747 height 553
click at [14, 77] on div "1" at bounding box center [11, 77] width 11 height 10
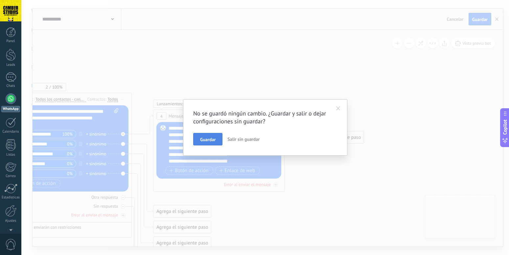
click at [213, 137] on span "Guardar" at bounding box center [207, 139] width 15 height 5
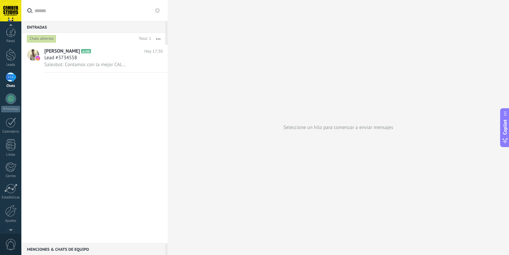
scroll to position [1, 0]
click at [13, 244] on span "0" at bounding box center [10, 243] width 11 height 11
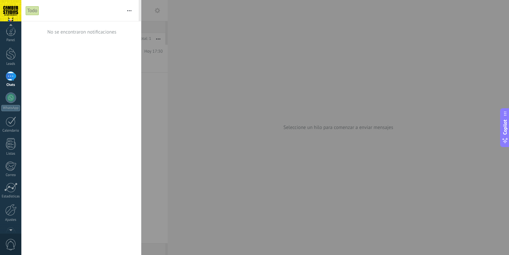
click at [12, 244] on span "0" at bounding box center [10, 243] width 11 height 11
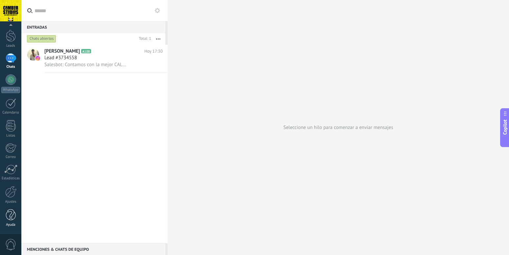
click at [11, 226] on div "Ayuda" at bounding box center [10, 224] width 19 height 4
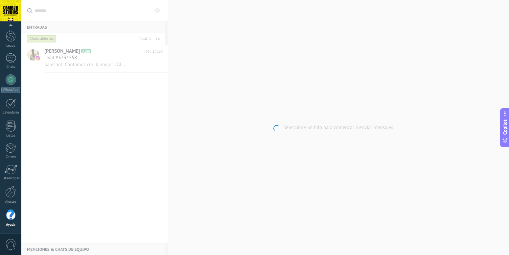
click at [10, 231] on div "Panel Leads 1 Chats WhatsApp Clientes" at bounding box center [10, 120] width 21 height 225
